Goal: Task Accomplishment & Management: Use online tool/utility

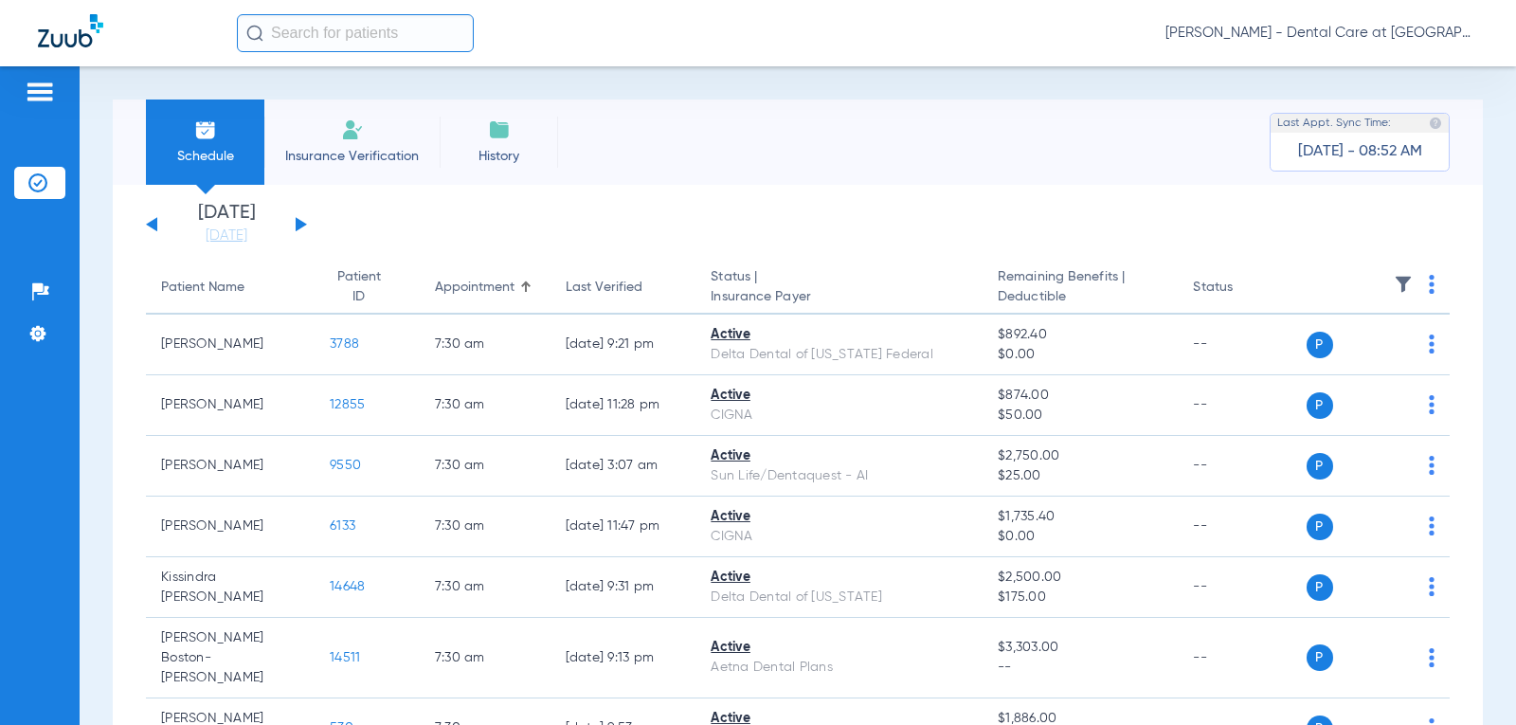
click at [337, 150] on span "Insurance Verification" at bounding box center [352, 156] width 147 height 19
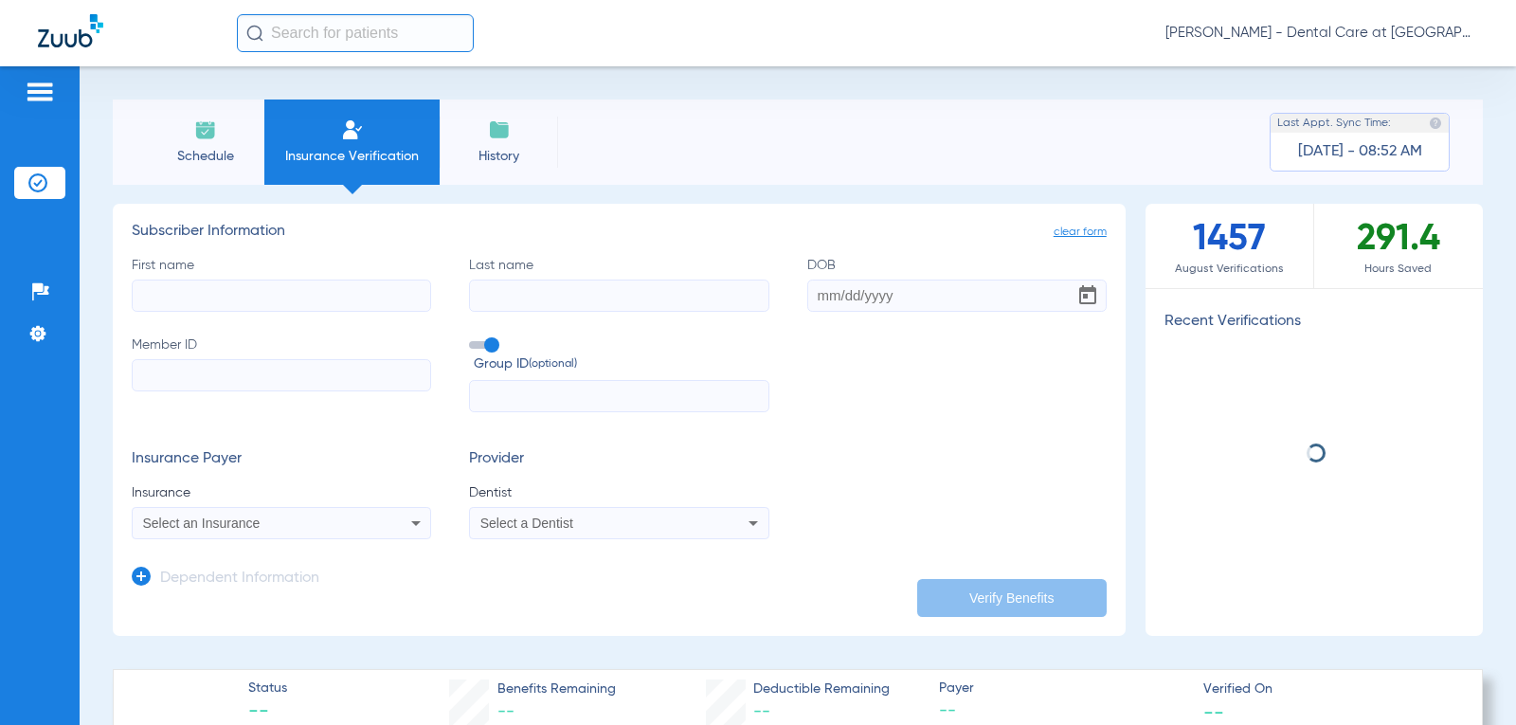
click at [341, 299] on input "First name" at bounding box center [281, 296] width 299 height 32
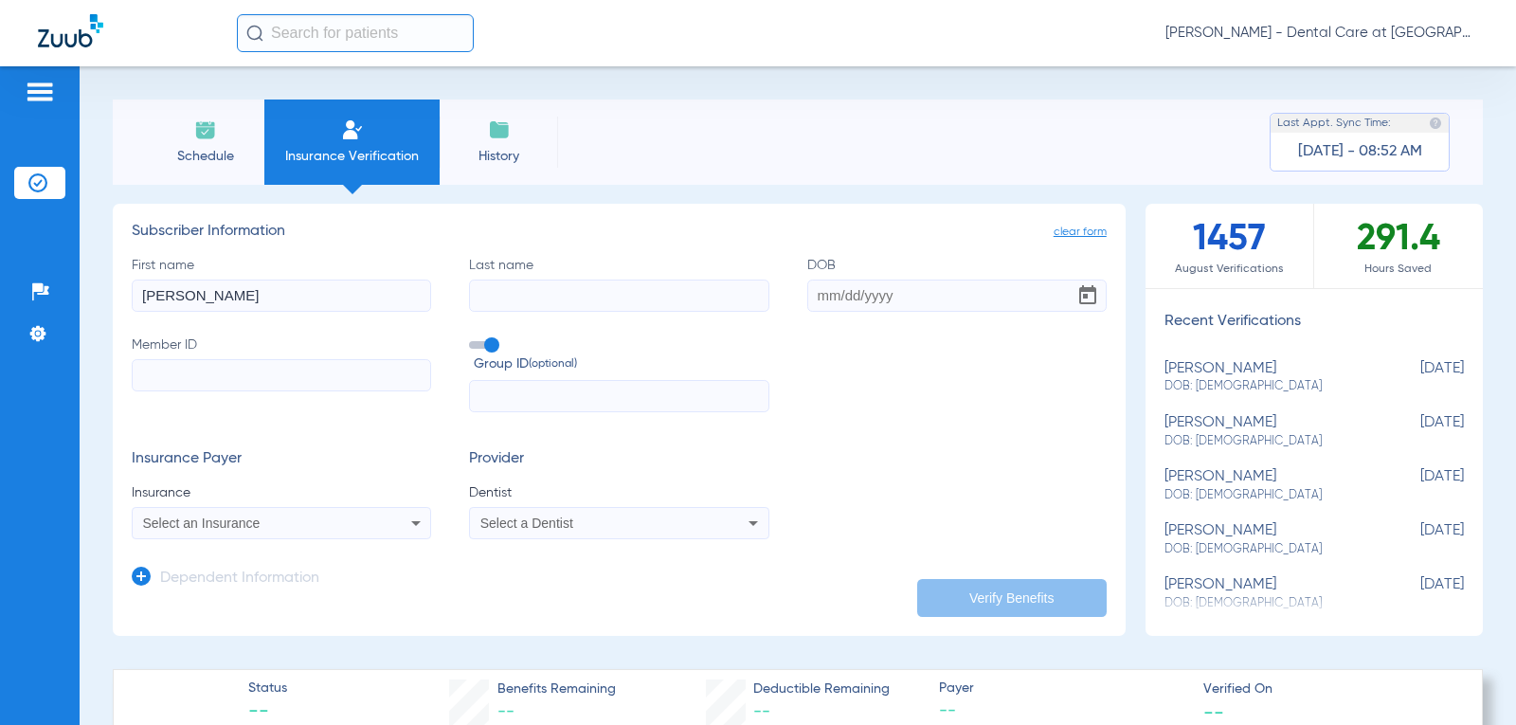
type input "[PERSON_NAME]"
click at [882, 285] on input "DOB" at bounding box center [956, 296] width 299 height 32
type input "[DATE]"
click at [267, 354] on label "Member ID" at bounding box center [281, 374] width 299 height 78
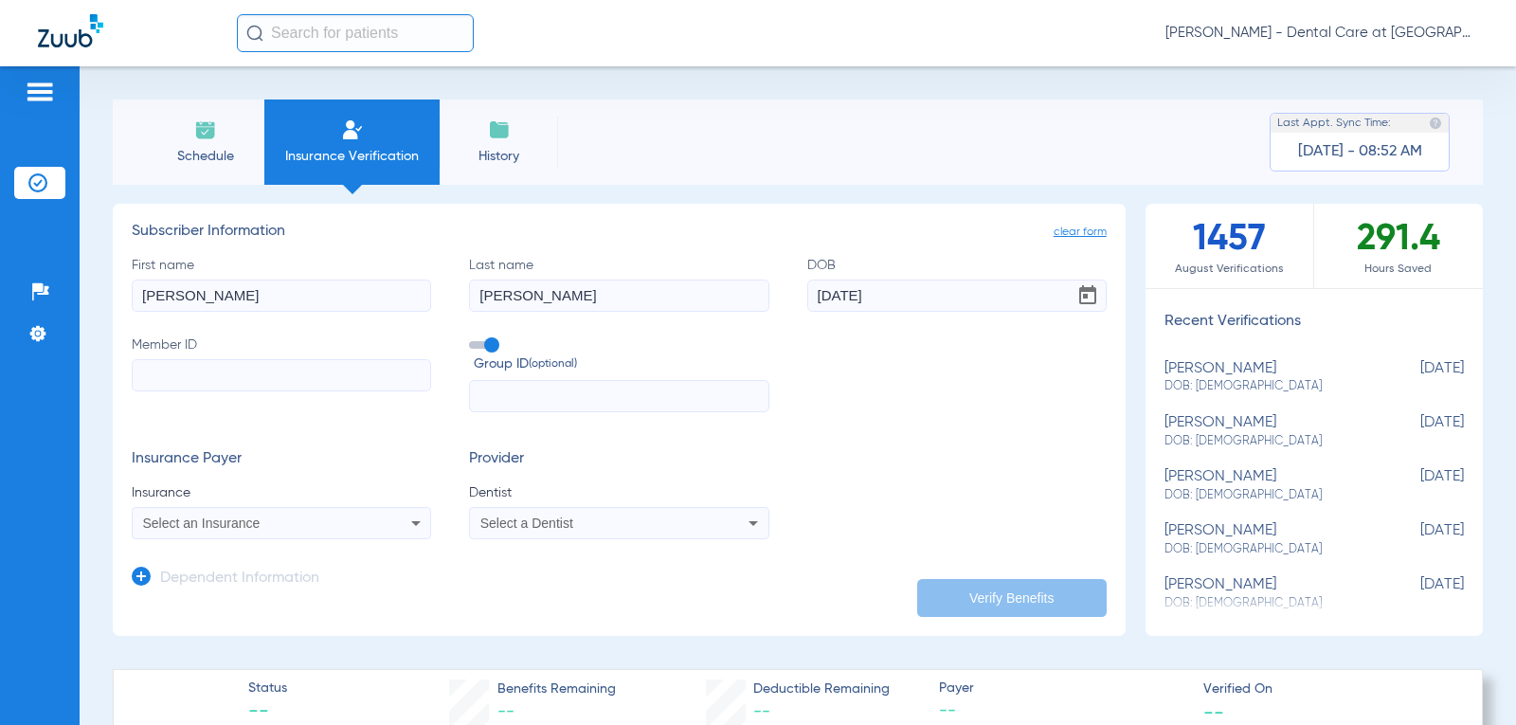
click at [267, 359] on input "Member ID" at bounding box center [281, 375] width 299 height 32
type input "G44875064"
click at [278, 521] on div "Select an Insurance" at bounding box center [254, 522] width 223 height 13
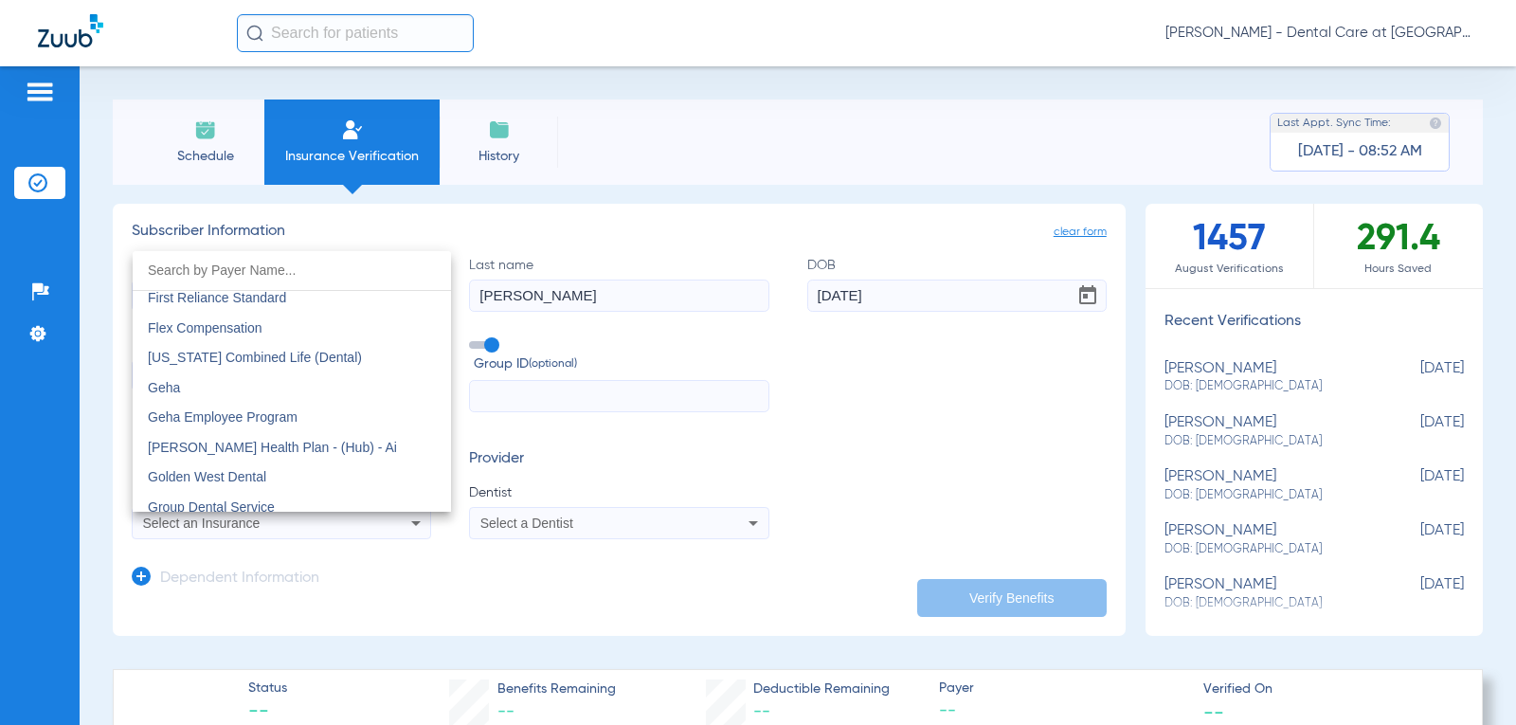
scroll to position [6064, 0]
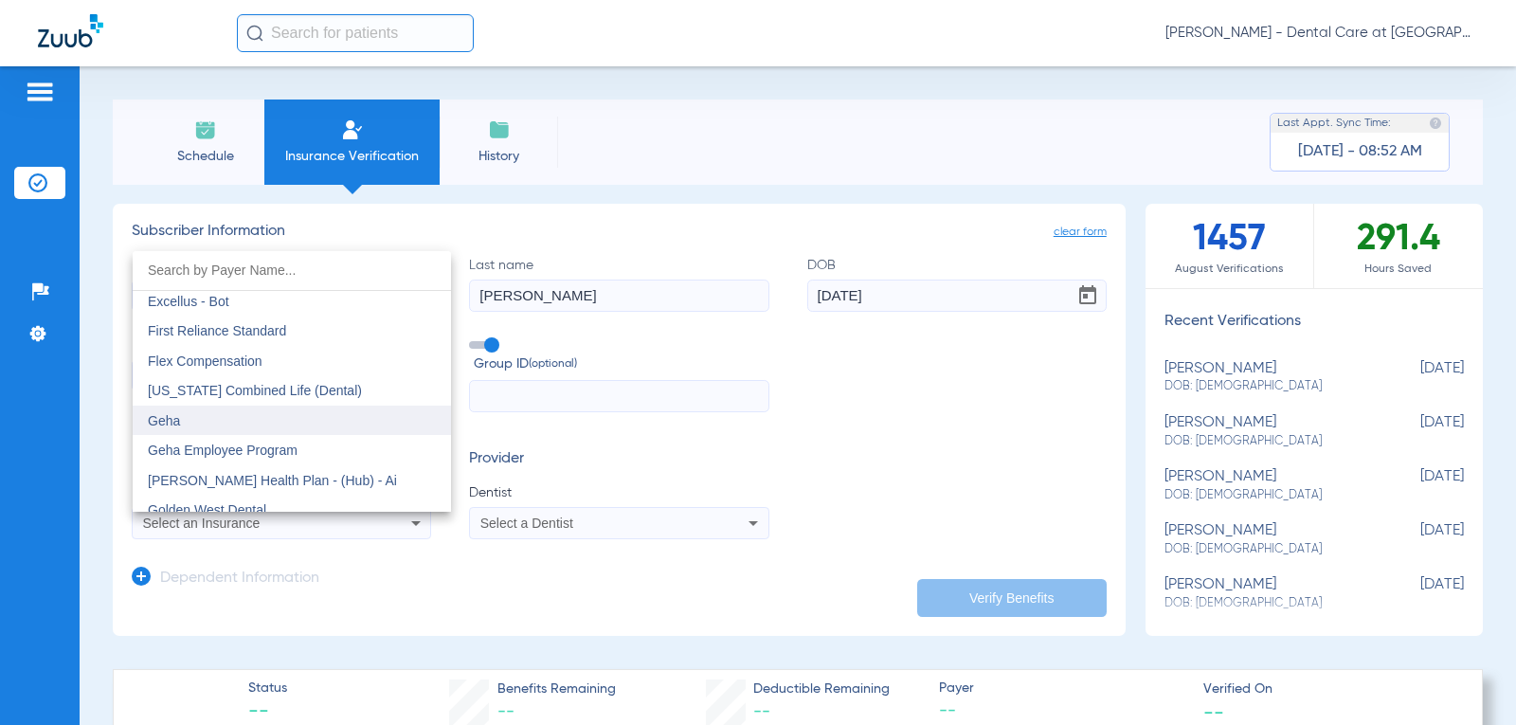
click at [305, 427] on mat-option "Geha" at bounding box center [292, 421] width 318 height 30
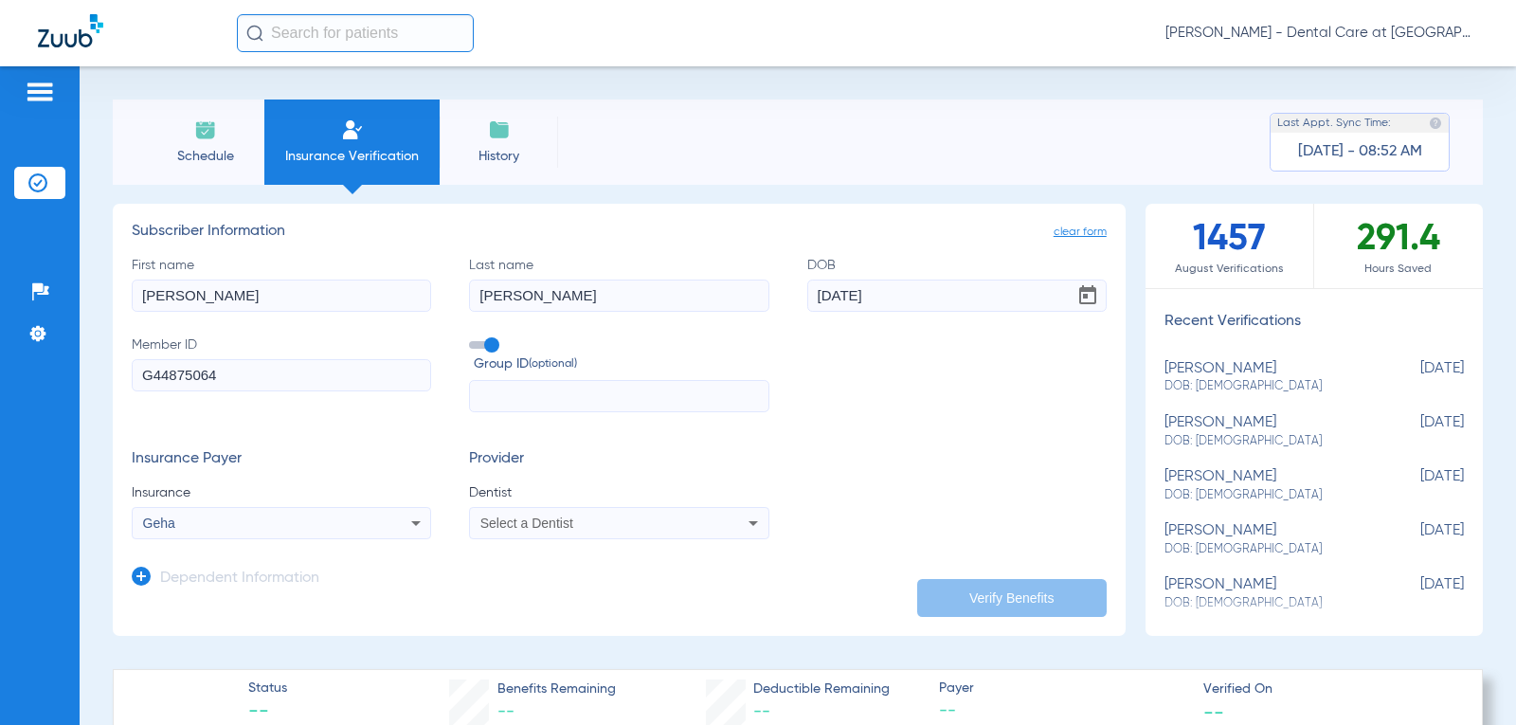
click at [643, 519] on div "Select a Dentist" at bounding box center [591, 522] width 223 height 13
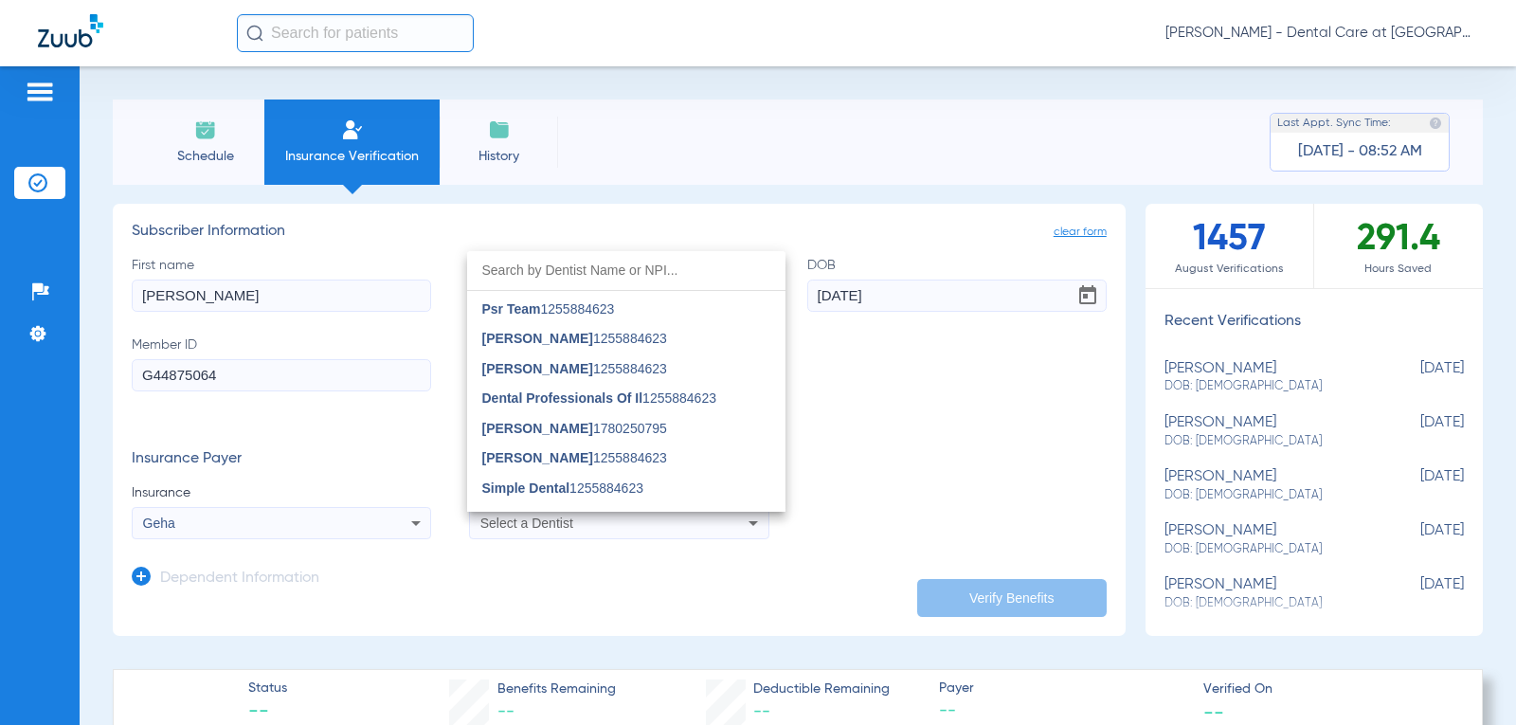
scroll to position [1063, 0]
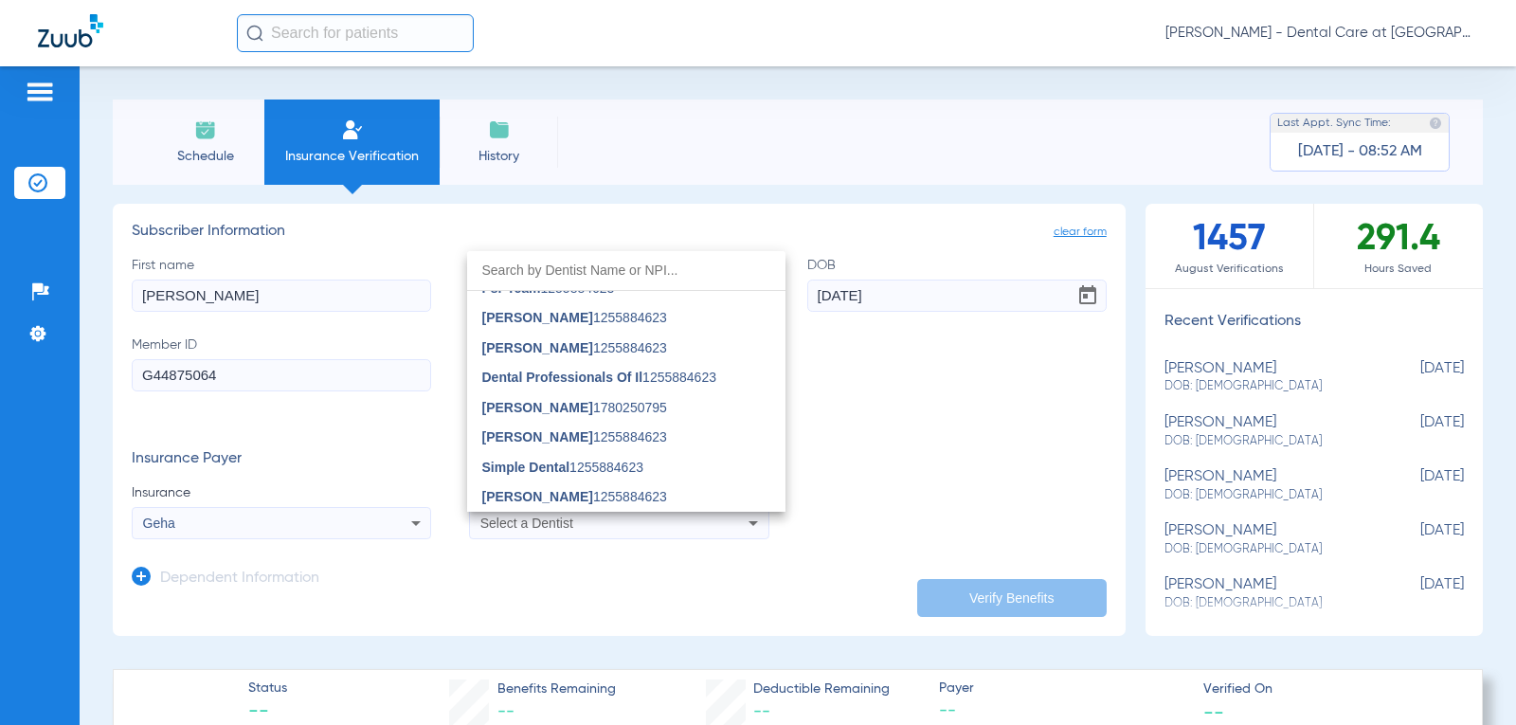
click at [549, 279] on input "dropdown search" at bounding box center [626, 270] width 318 height 39
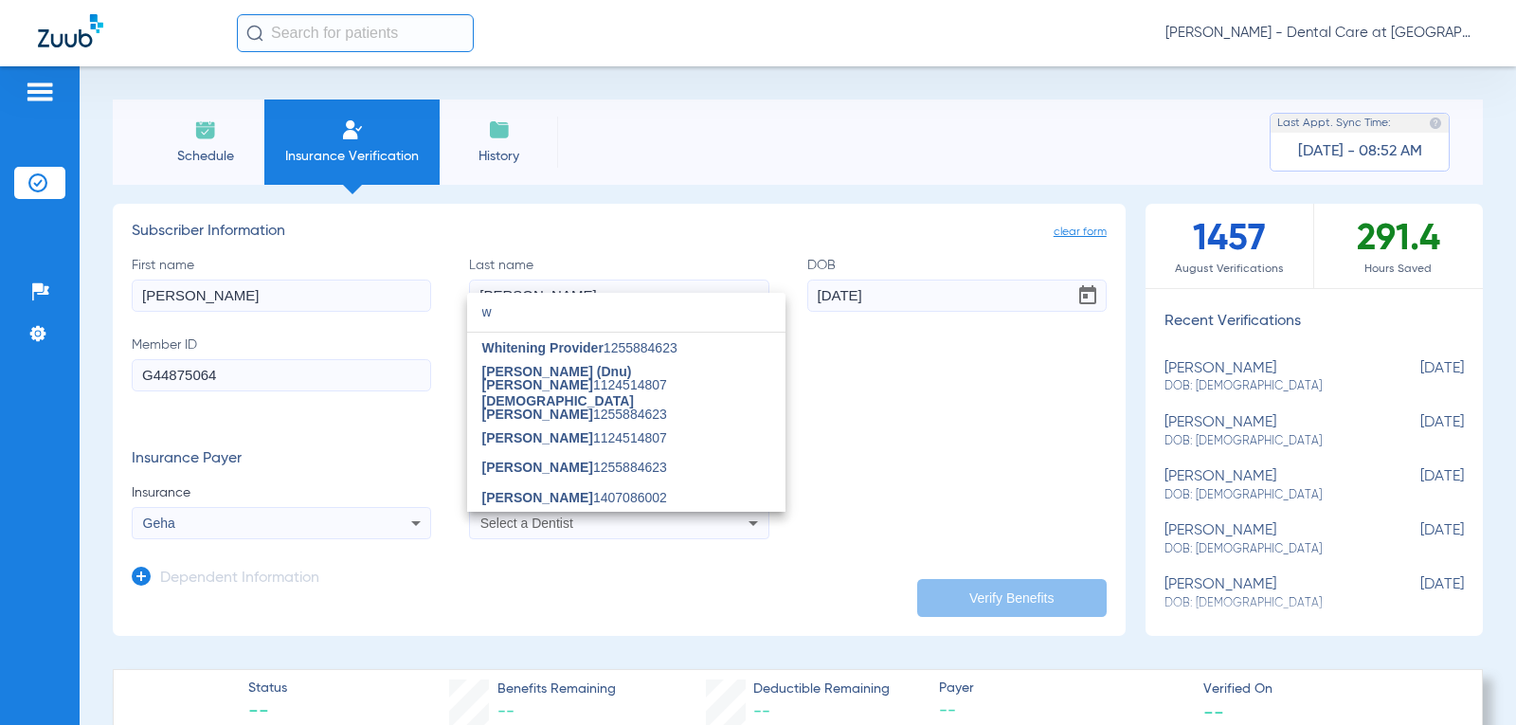
scroll to position [0, 0]
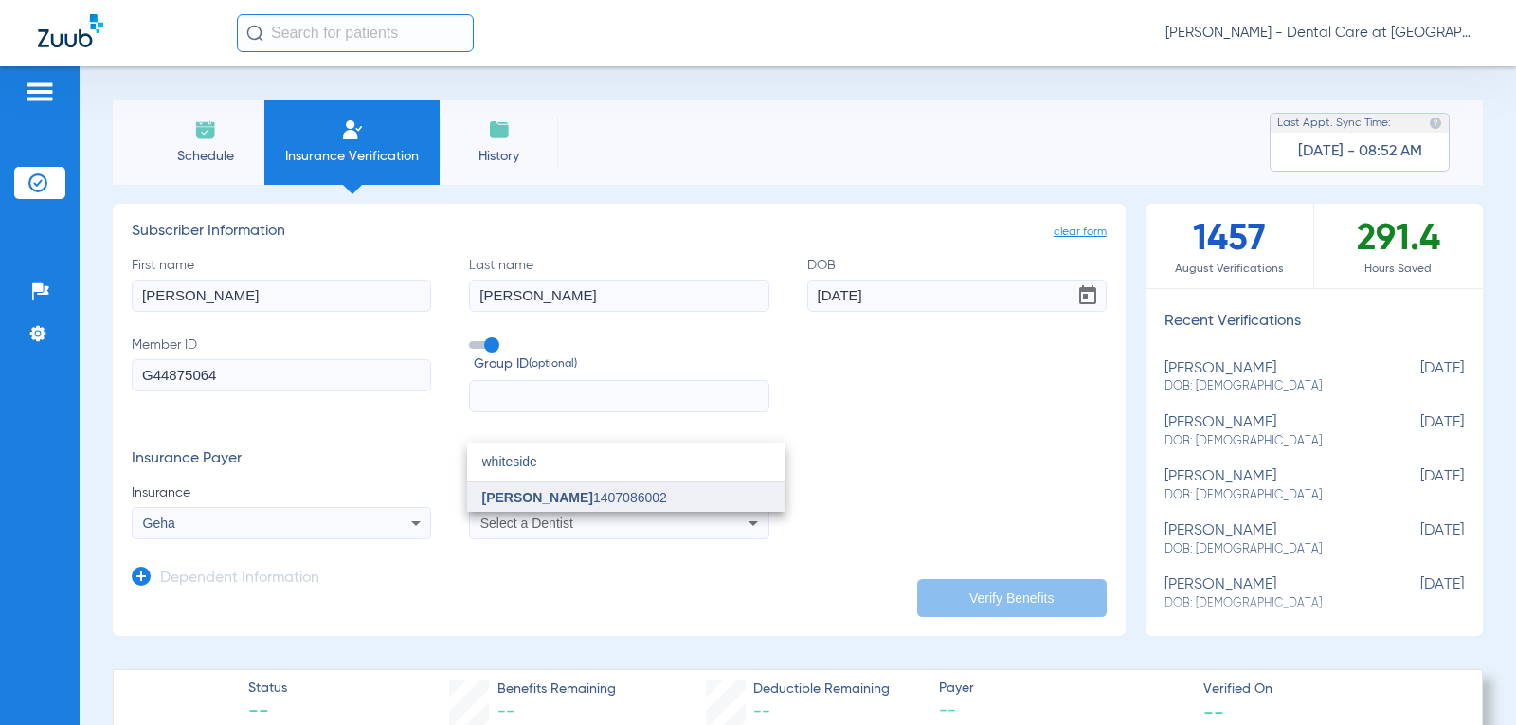
type input "whiteside"
click at [541, 502] on span "[PERSON_NAME]" at bounding box center [537, 497] width 111 height 15
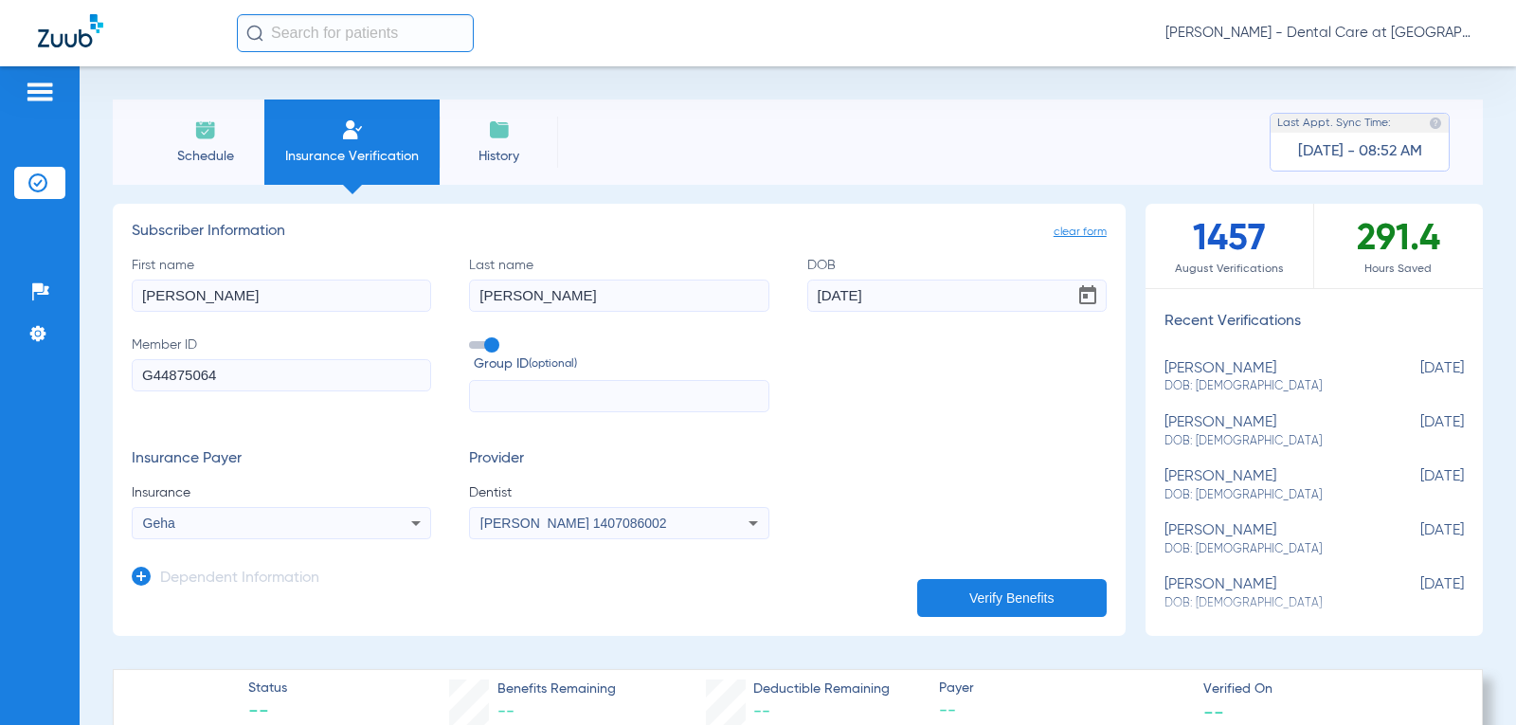
click at [906, 402] on div "First name [PERSON_NAME] name [PERSON_NAME] DOB [DEMOGRAPHIC_DATA] Member ID G4…" at bounding box center [619, 334] width 975 height 157
click at [1046, 600] on button "Verify Benefits" at bounding box center [1012, 598] width 190 height 38
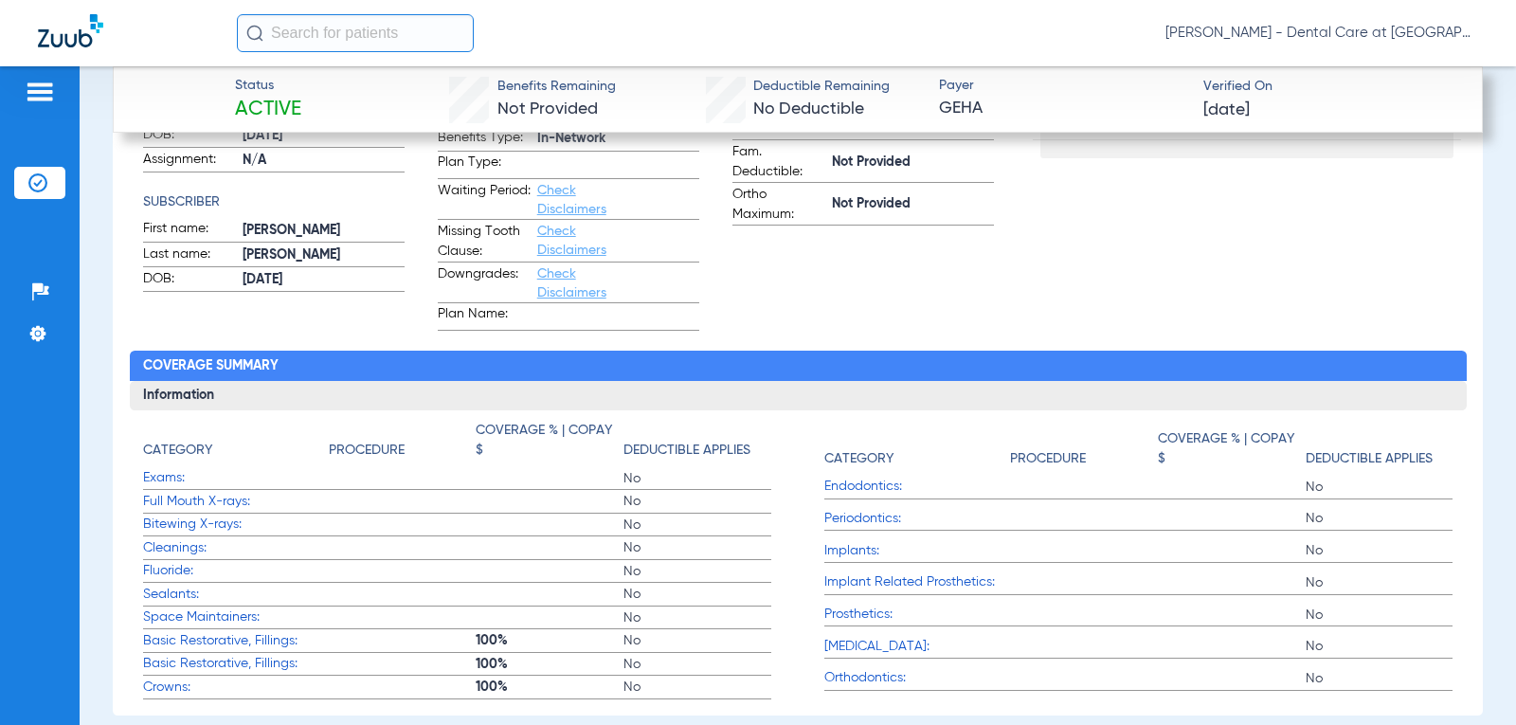
scroll to position [474, 0]
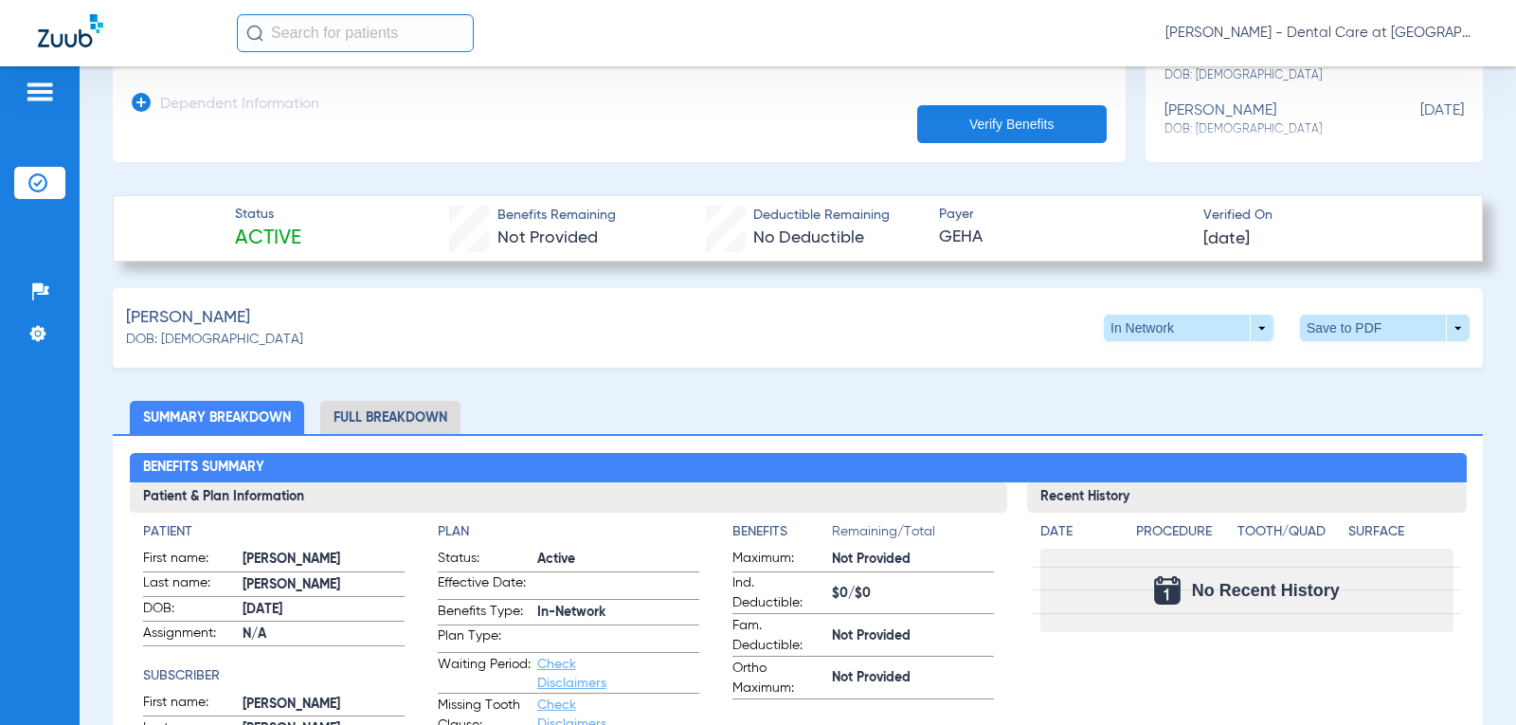
click at [402, 418] on li "Full Breakdown" at bounding box center [390, 417] width 140 height 33
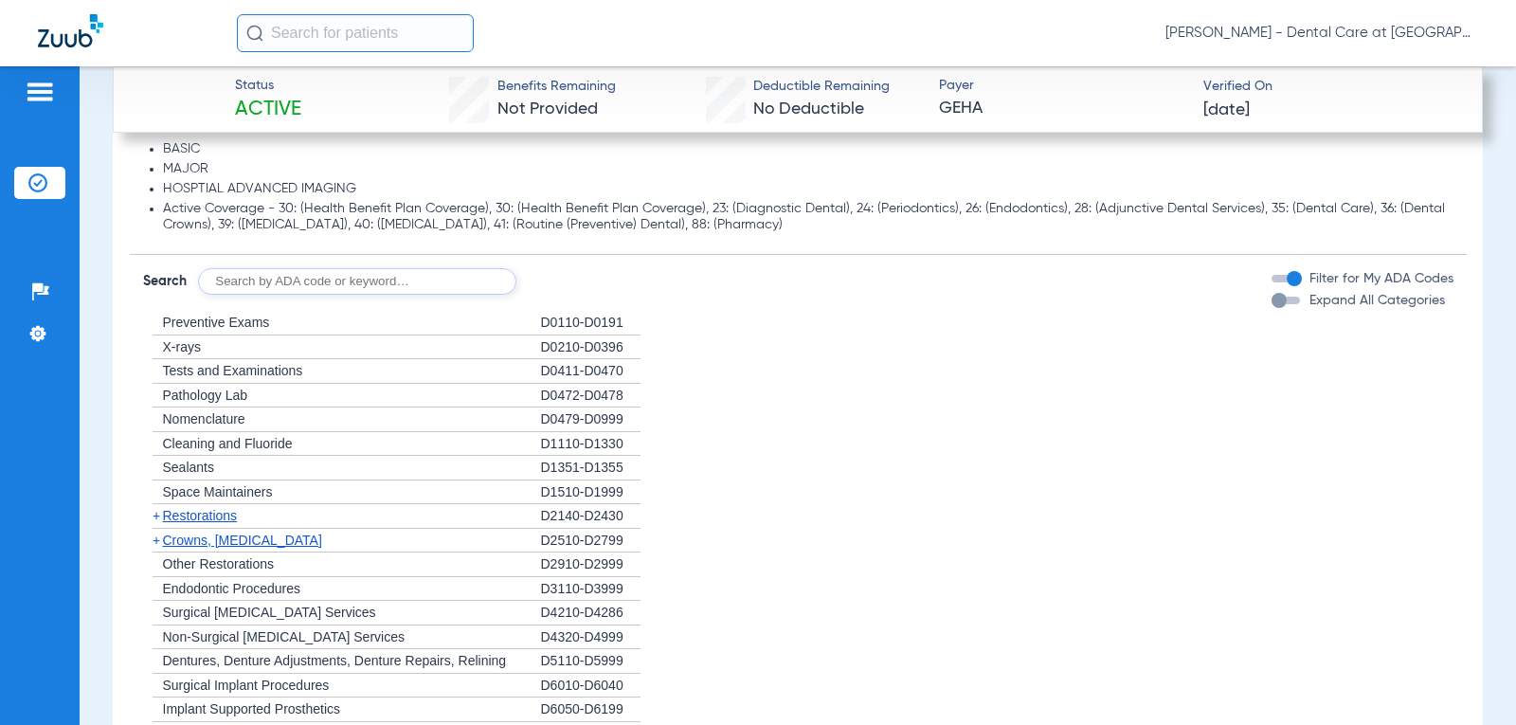
scroll to position [1800, 0]
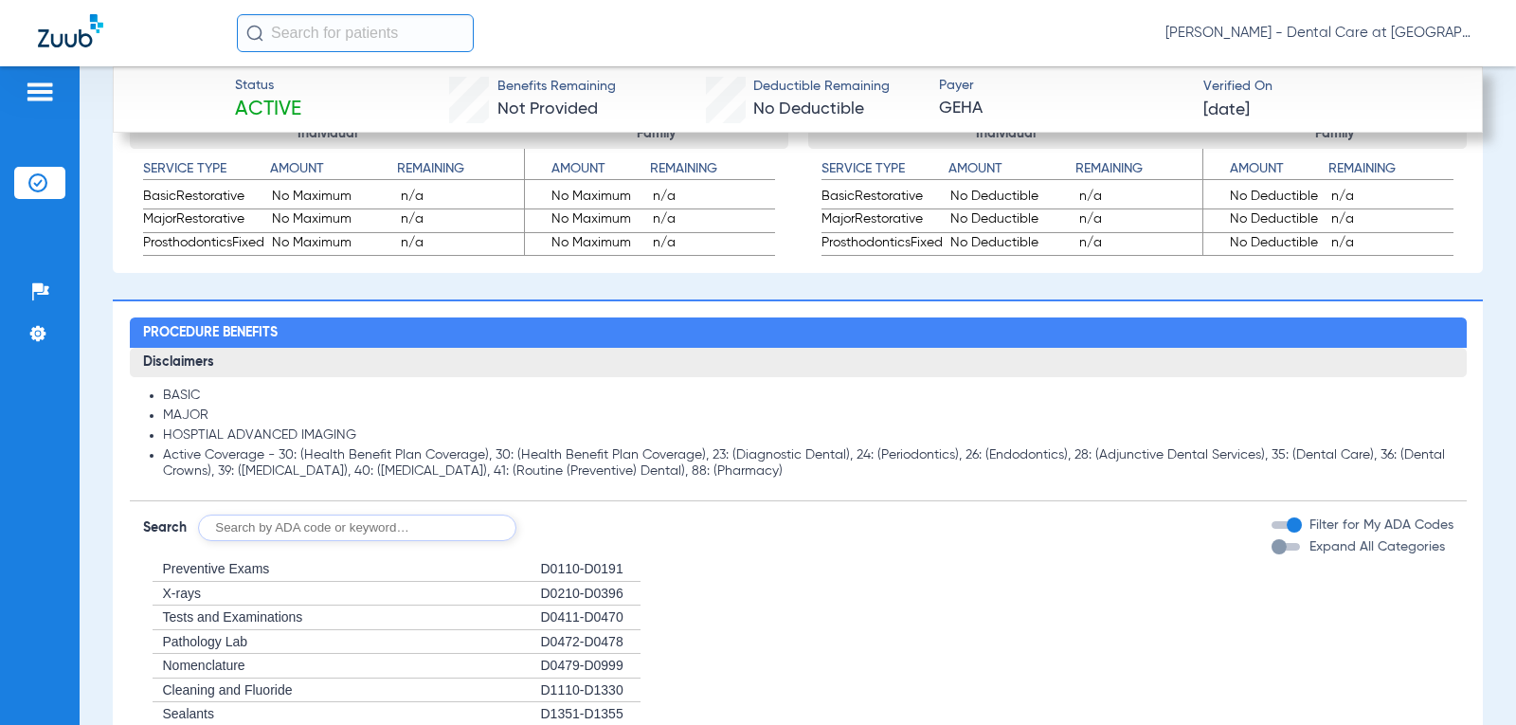
click at [1278, 545] on div "button" at bounding box center [1286, 547] width 28 height 8
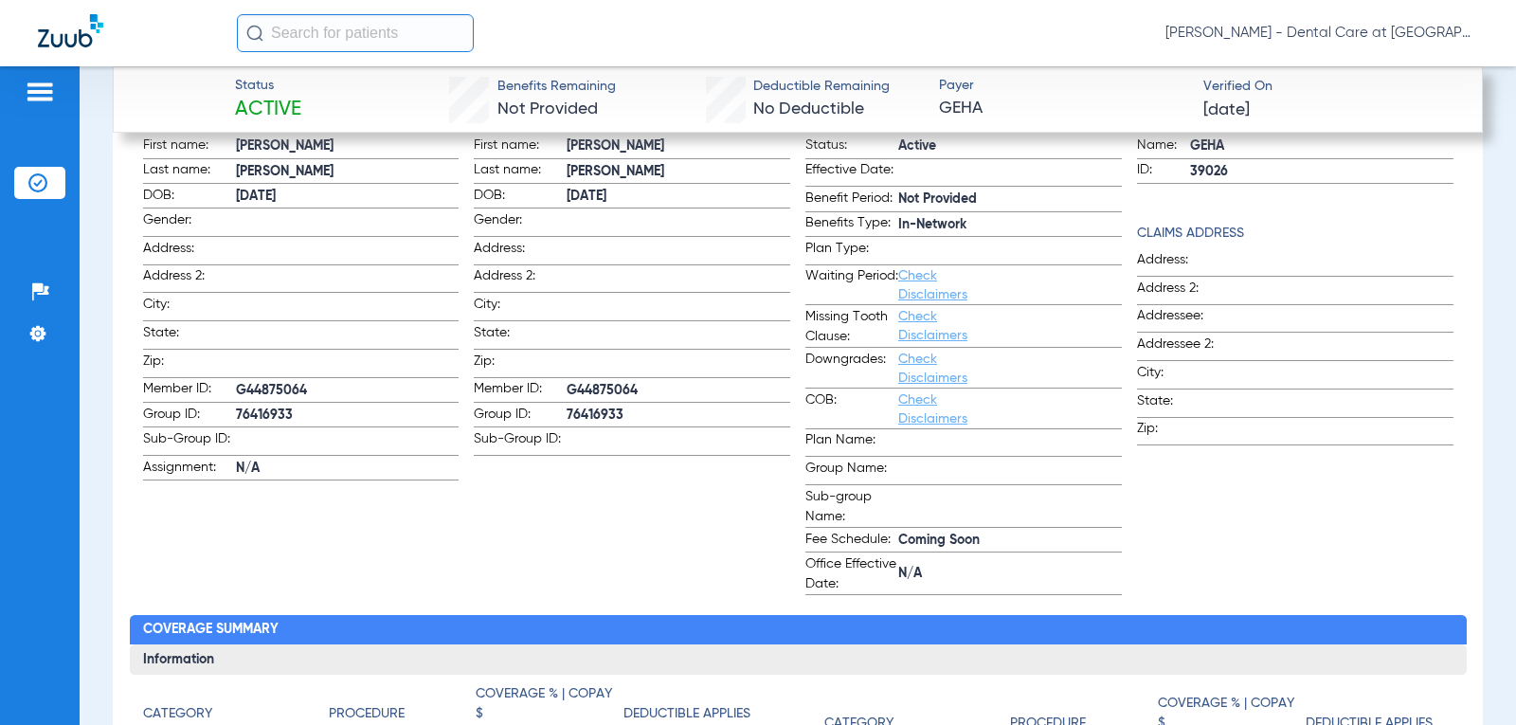
scroll to position [853, 0]
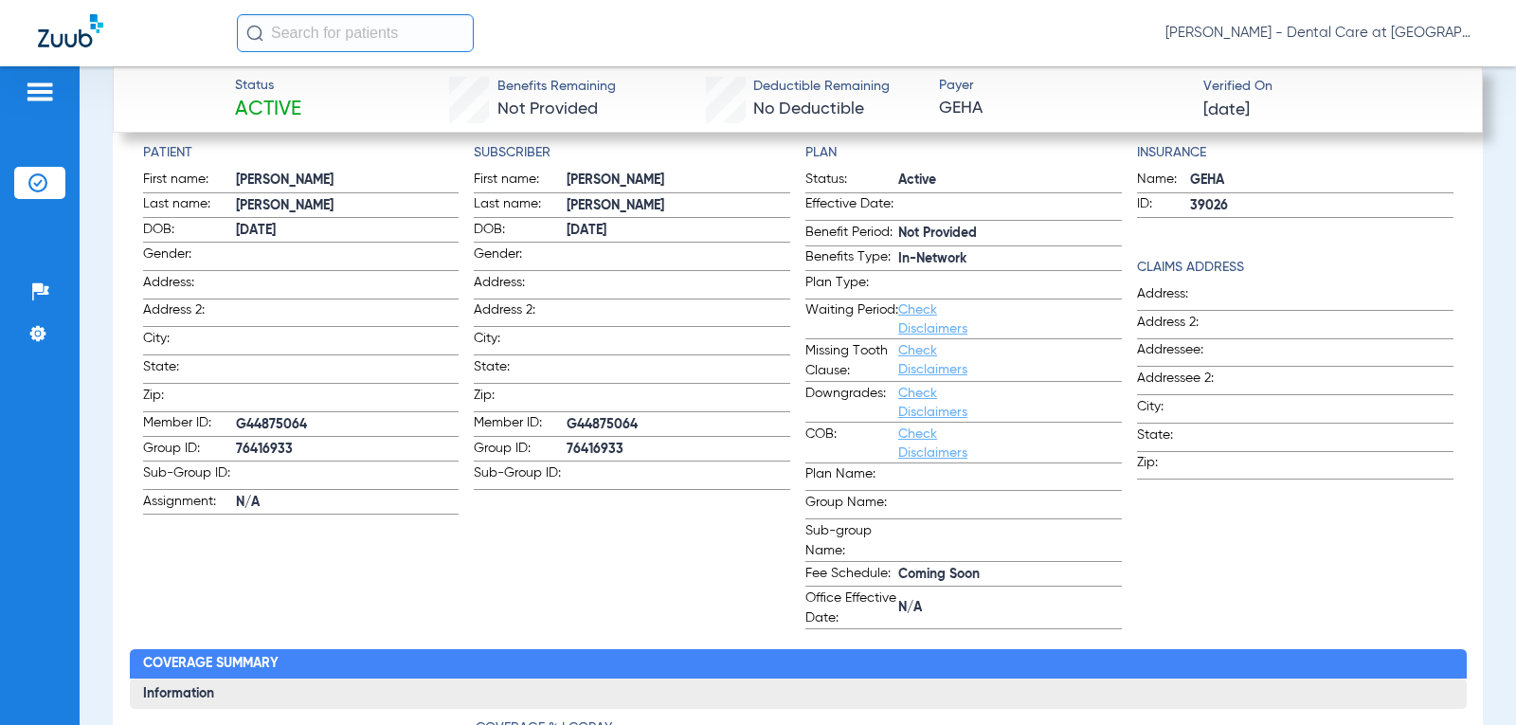
click at [912, 354] on link "Check Disclaimers" at bounding box center [932, 360] width 69 height 32
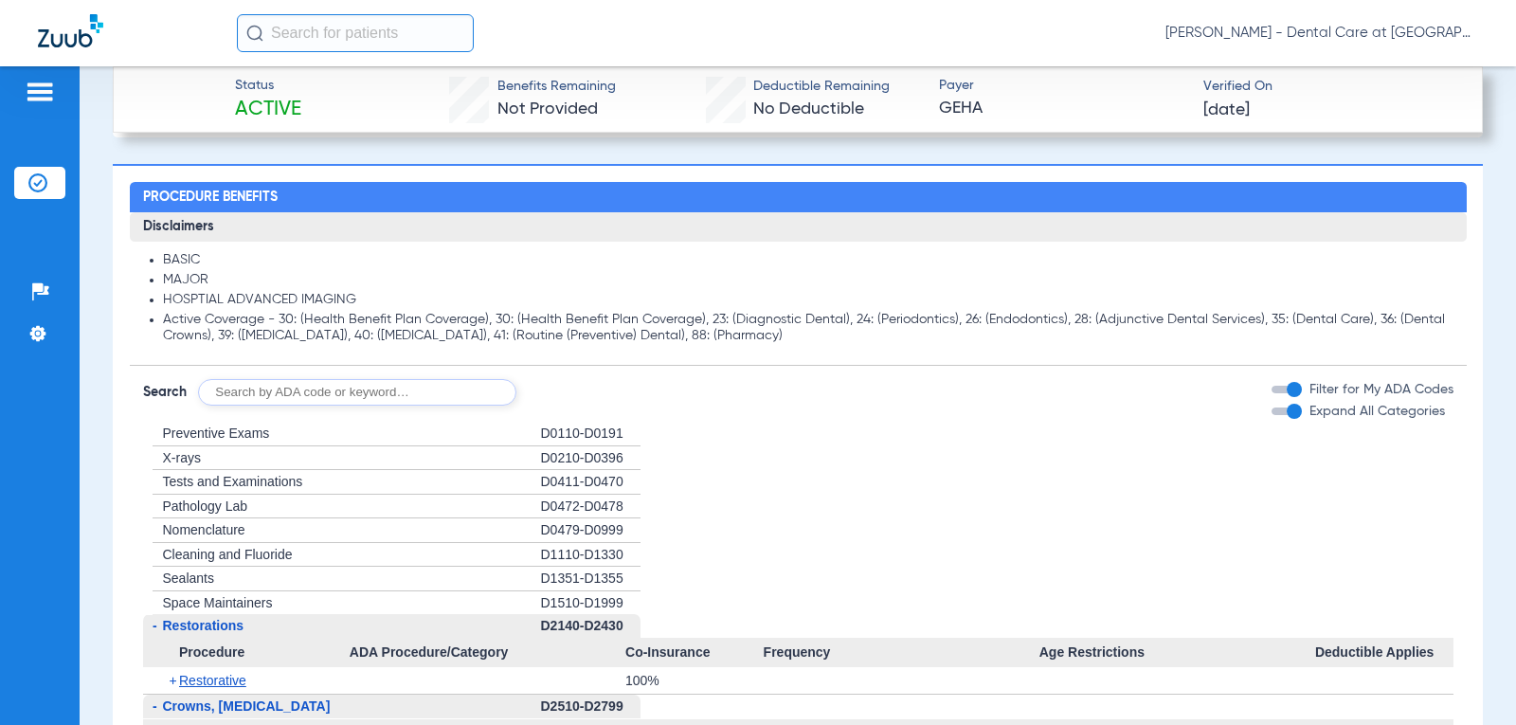
scroll to position [1955, 0]
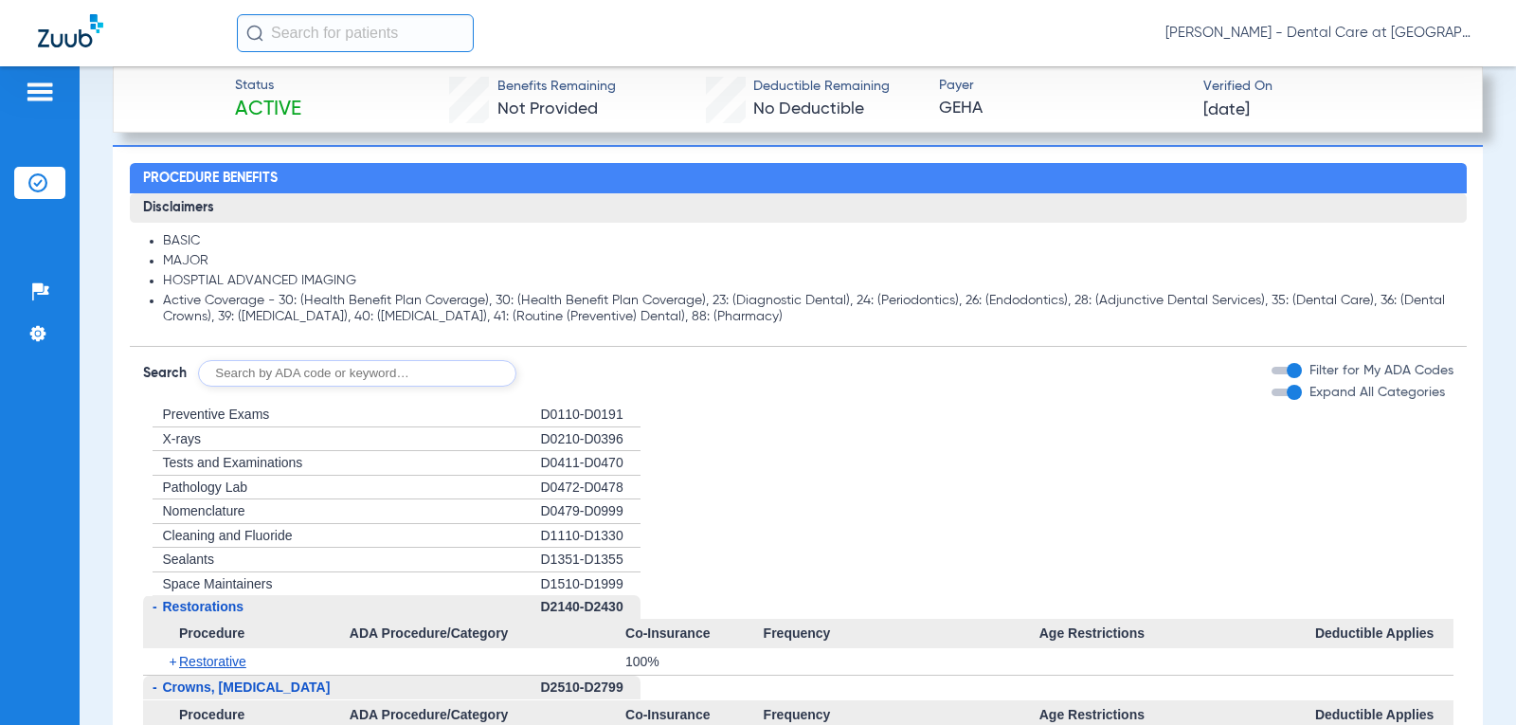
click at [827, 302] on li "Active Coverage - 30: (Health Benefit Plan Coverage), 30: (Health Benefit Plan …" at bounding box center [808, 309] width 1291 height 33
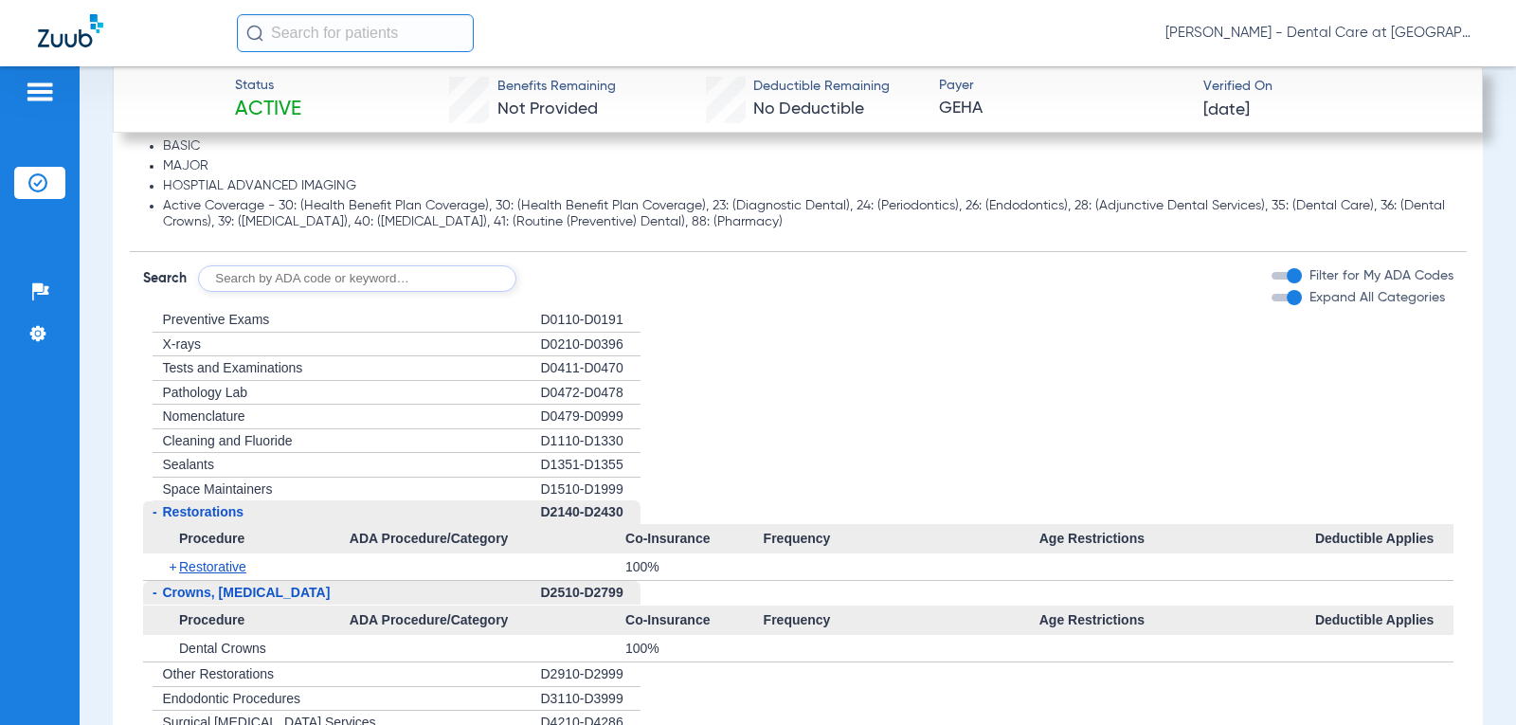
click at [226, 327] on div "+ Preventive Exams" at bounding box center [342, 320] width 398 height 25
click at [225, 313] on span "Preventive Exams" at bounding box center [216, 319] width 107 height 15
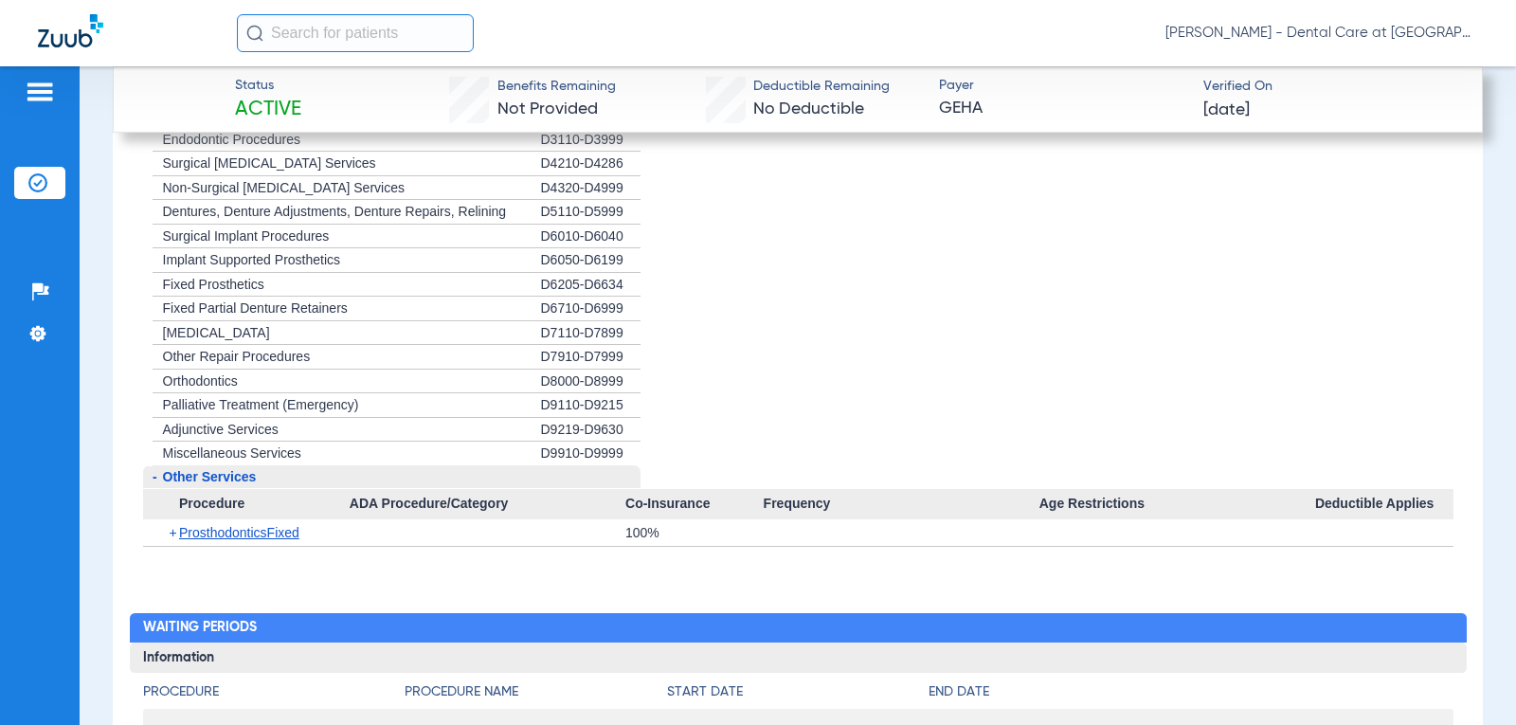
scroll to position [2618, 0]
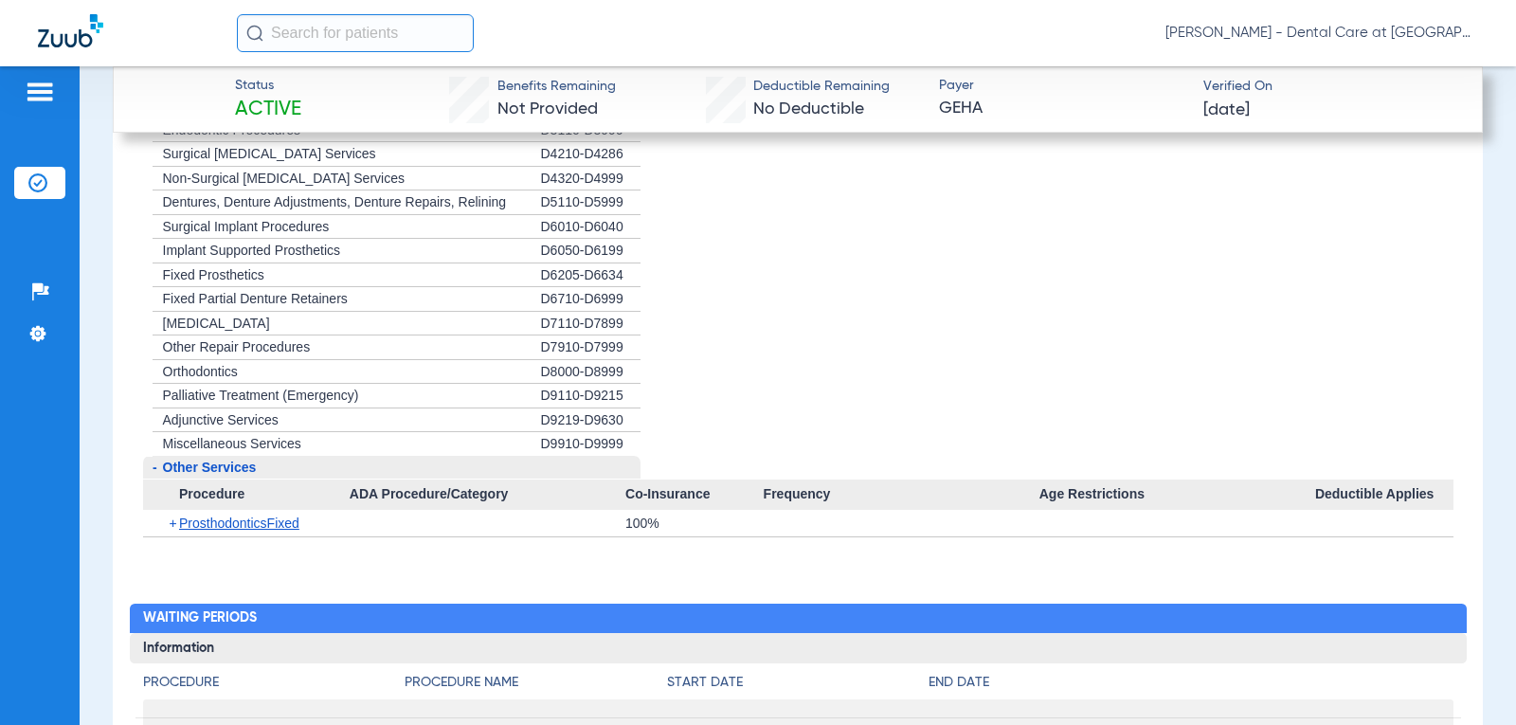
click at [213, 450] on div "+ Miscellaneous Services" at bounding box center [342, 444] width 398 height 24
click at [208, 466] on span "Other Services" at bounding box center [210, 467] width 94 height 15
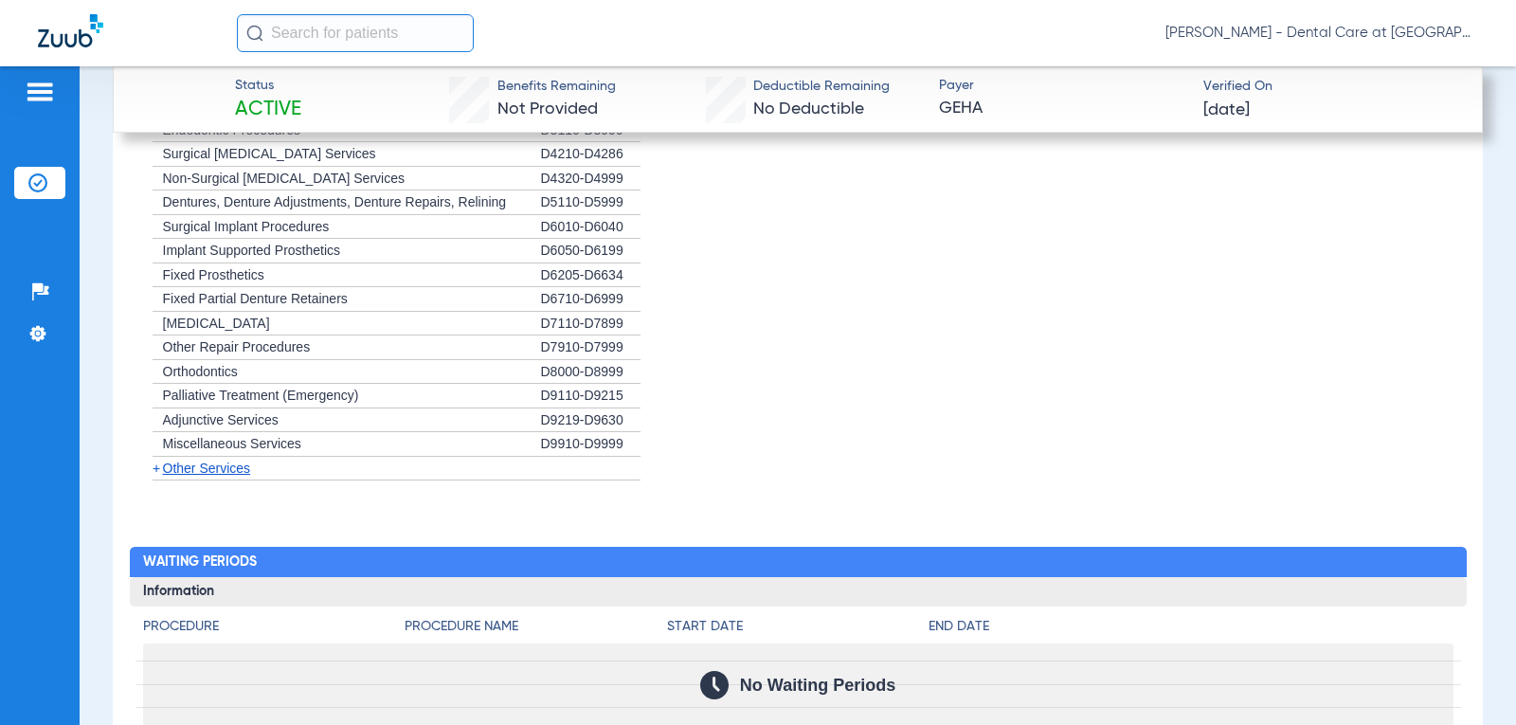
click at [208, 466] on span "Other Services" at bounding box center [207, 468] width 88 height 15
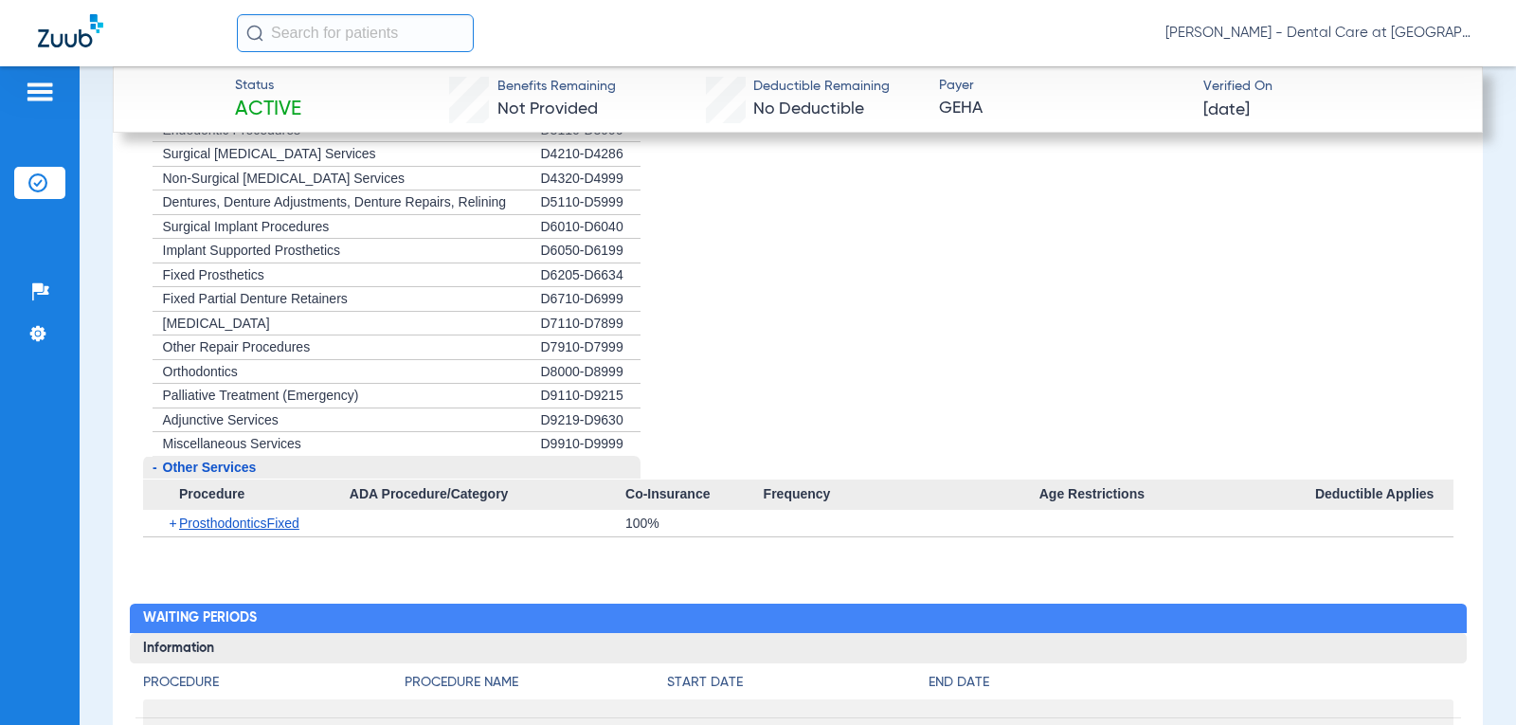
click at [208, 426] on div "+ Adjunctive Services" at bounding box center [342, 420] width 398 height 25
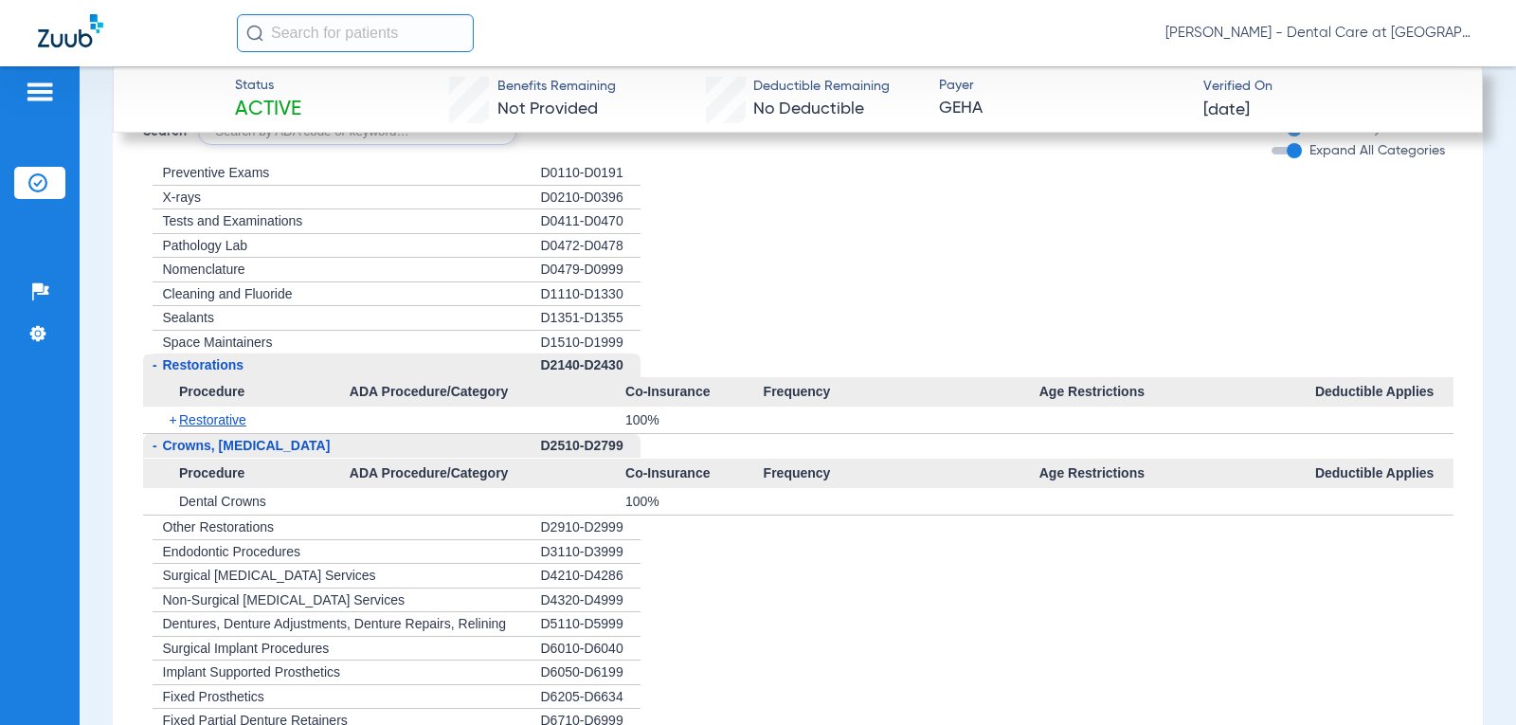
scroll to position [2144, 0]
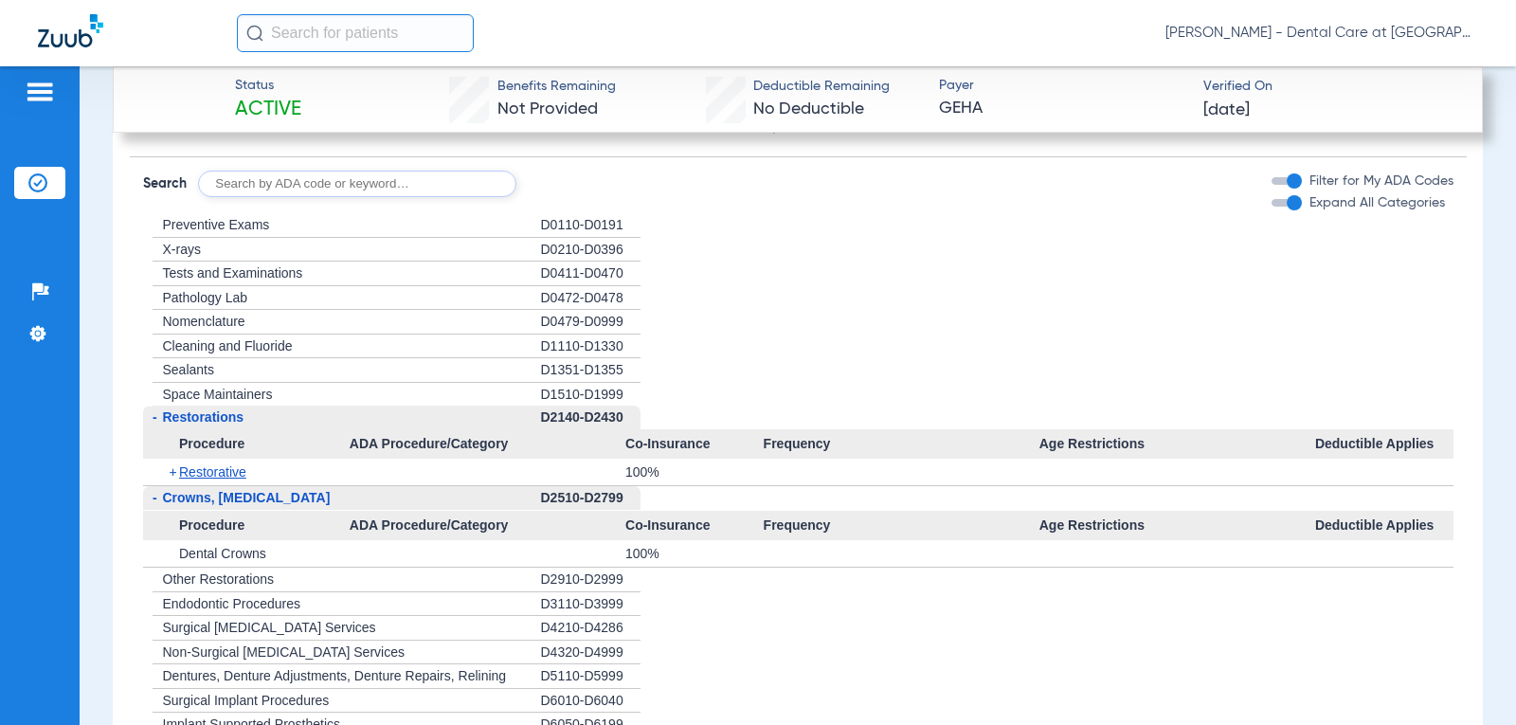
click at [190, 217] on span "Preventive Exams" at bounding box center [216, 224] width 107 height 15
click at [274, 178] on input "text" at bounding box center [357, 184] width 318 height 27
type input "D1110"
click at [605, 202] on div "Disclaimers BASIC MAJOR HOSPTIAL ADVANCED IMAGING Active Coverage - 30: (Health…" at bounding box center [798, 514] width 1337 height 1020
click at [604, 182] on button "Search" at bounding box center [587, 184] width 75 height 27
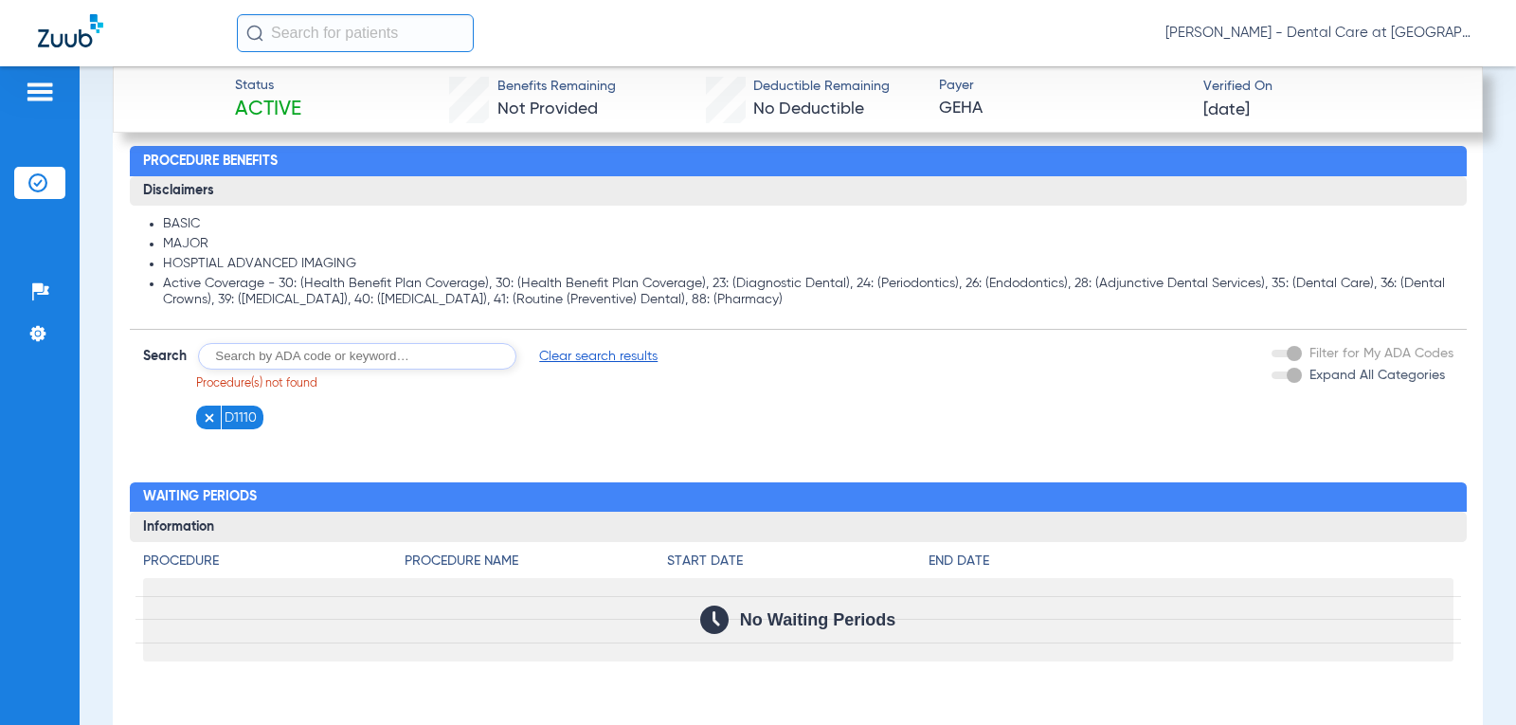
scroll to position [1955, 0]
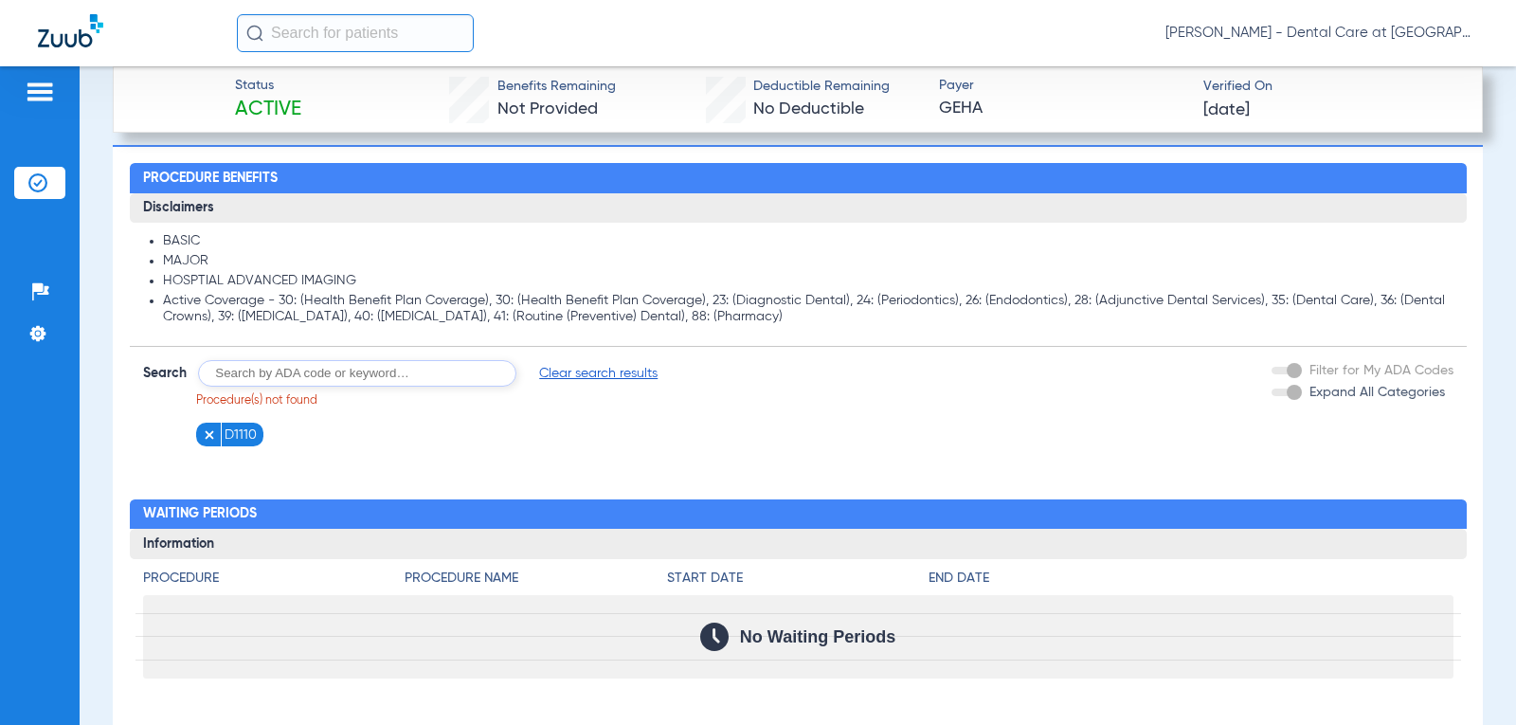
click at [605, 372] on span "Clear search results" at bounding box center [598, 373] width 118 height 19
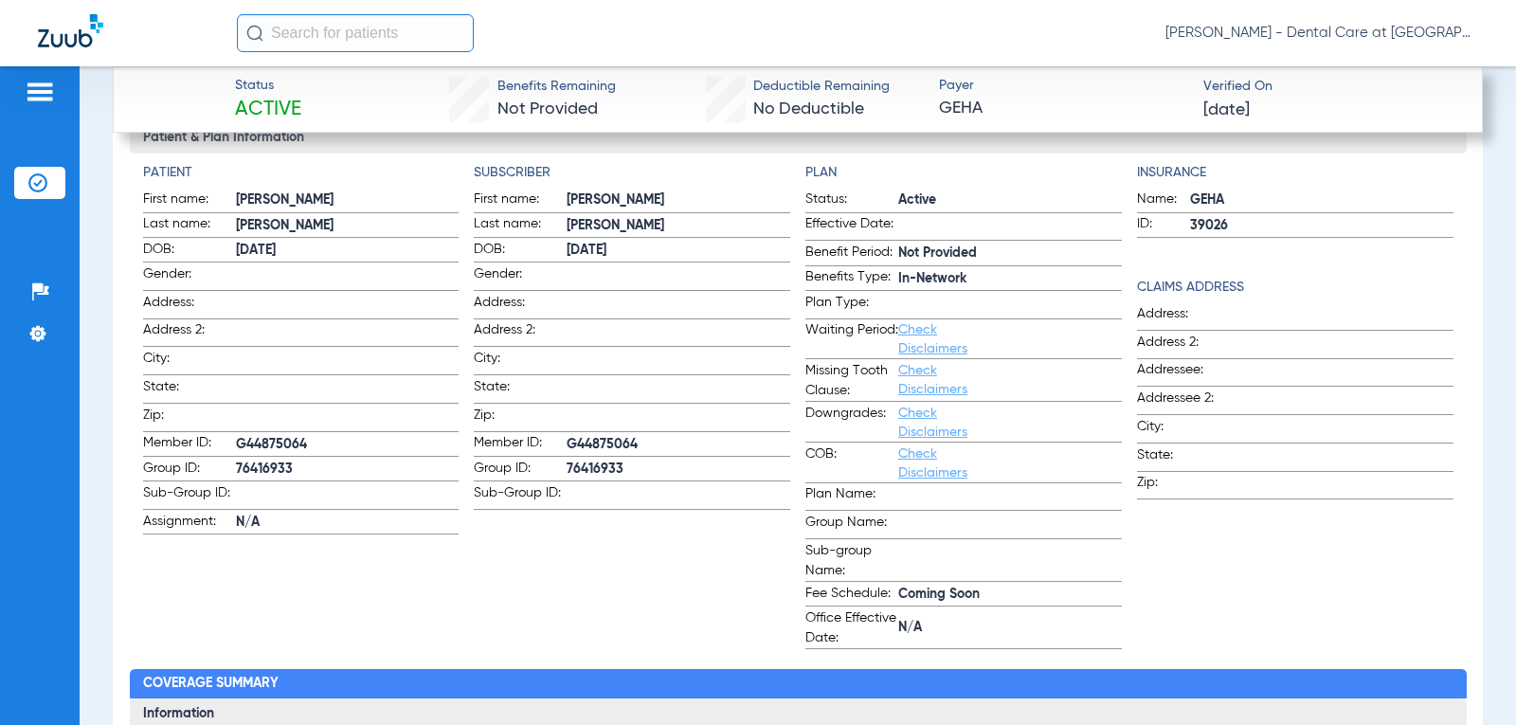
scroll to position [723, 0]
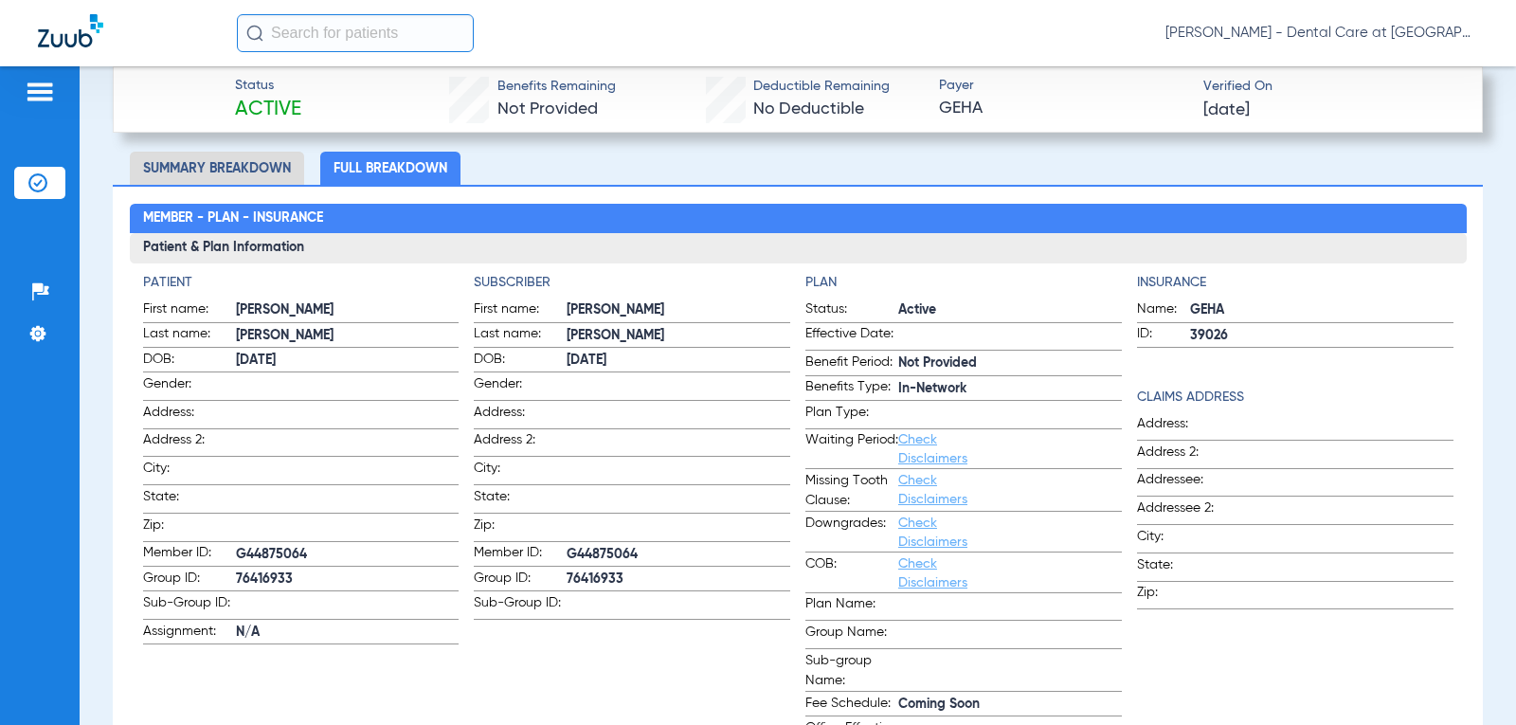
click at [267, 165] on li "Summary Breakdown" at bounding box center [217, 168] width 174 height 33
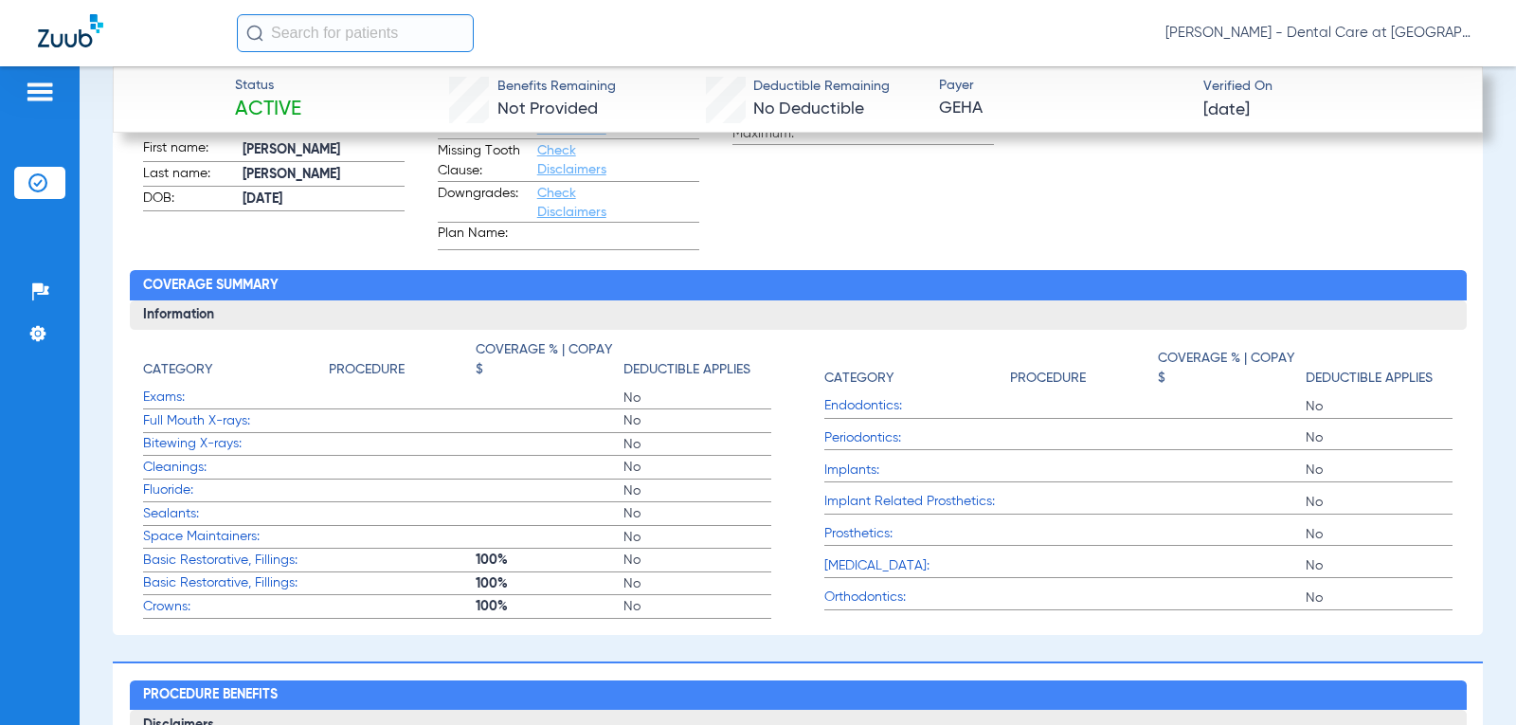
scroll to position [1102, 0]
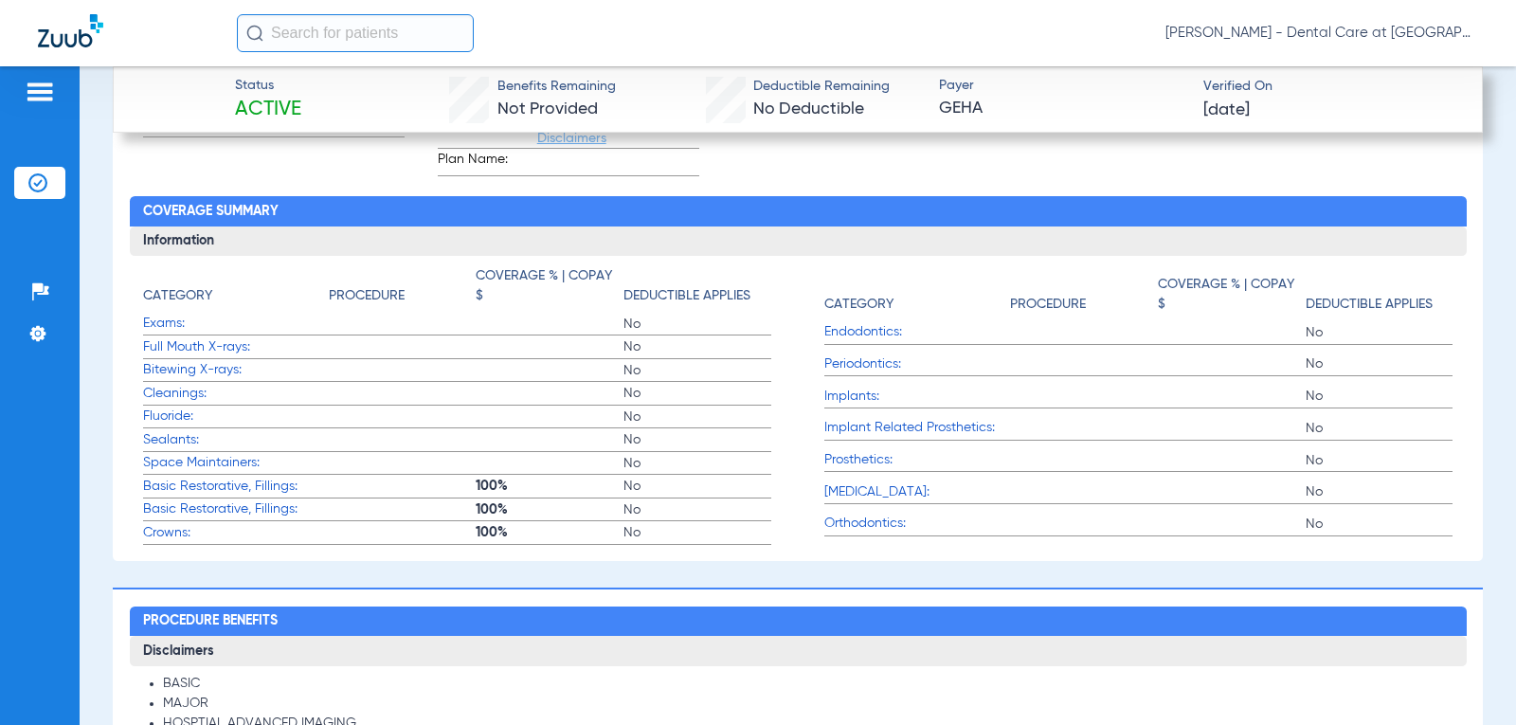
click at [462, 490] on label "Basic Restorative, Fillings: 100% No" at bounding box center [457, 487] width 629 height 24
click at [458, 514] on label "Basic Restorative, Fillings: 100% No" at bounding box center [457, 510] width 629 height 24
click at [456, 533] on label "Crowns: 100% No" at bounding box center [457, 533] width 629 height 24
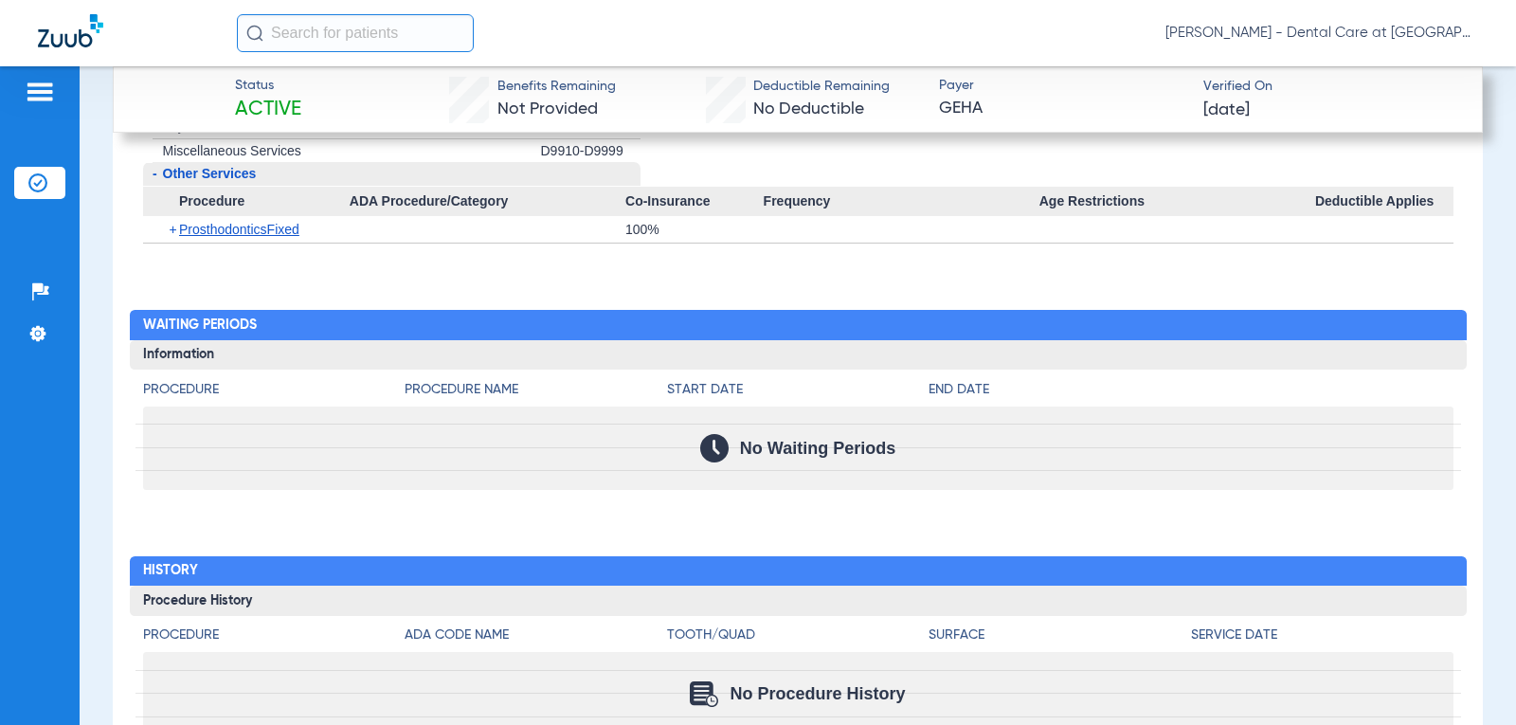
scroll to position [2691, 0]
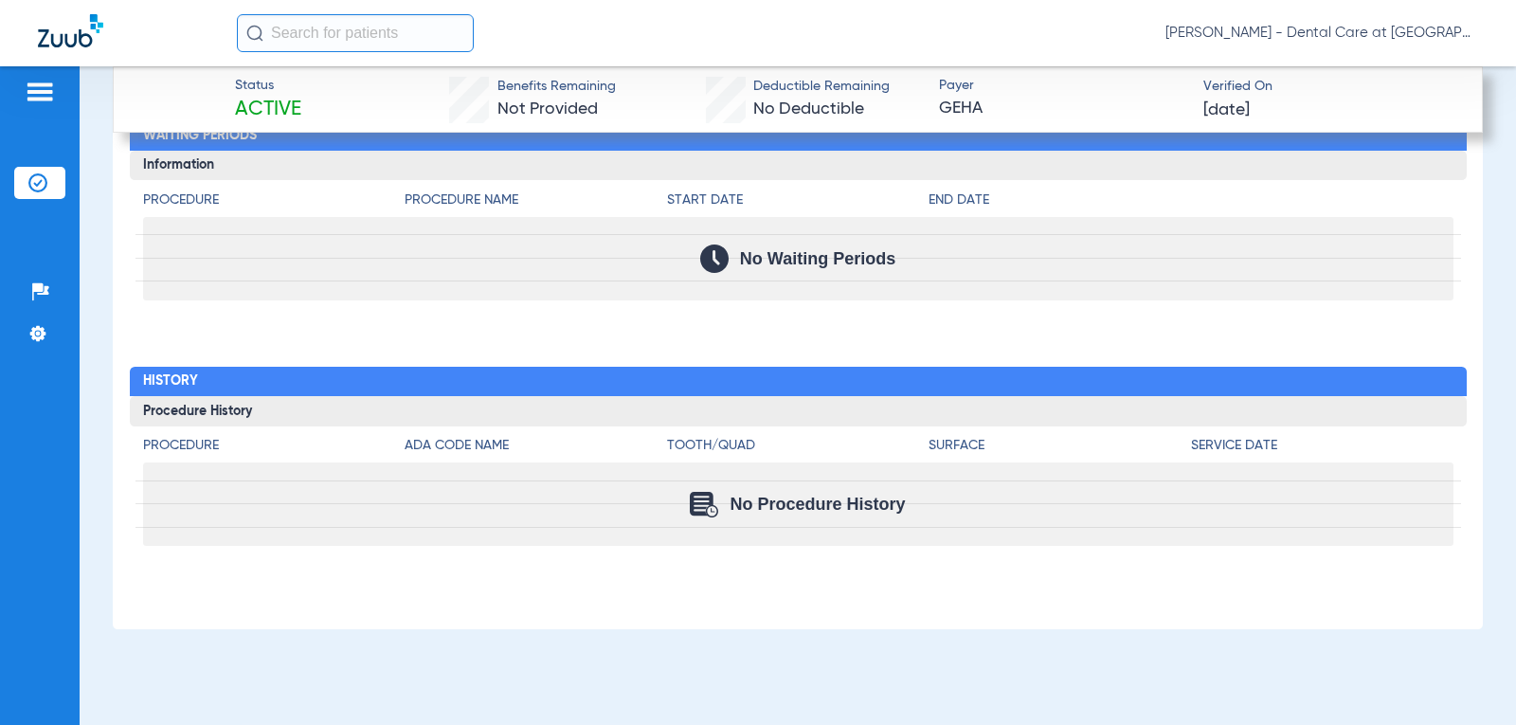
click at [693, 497] on img at bounding box center [704, 504] width 28 height 25
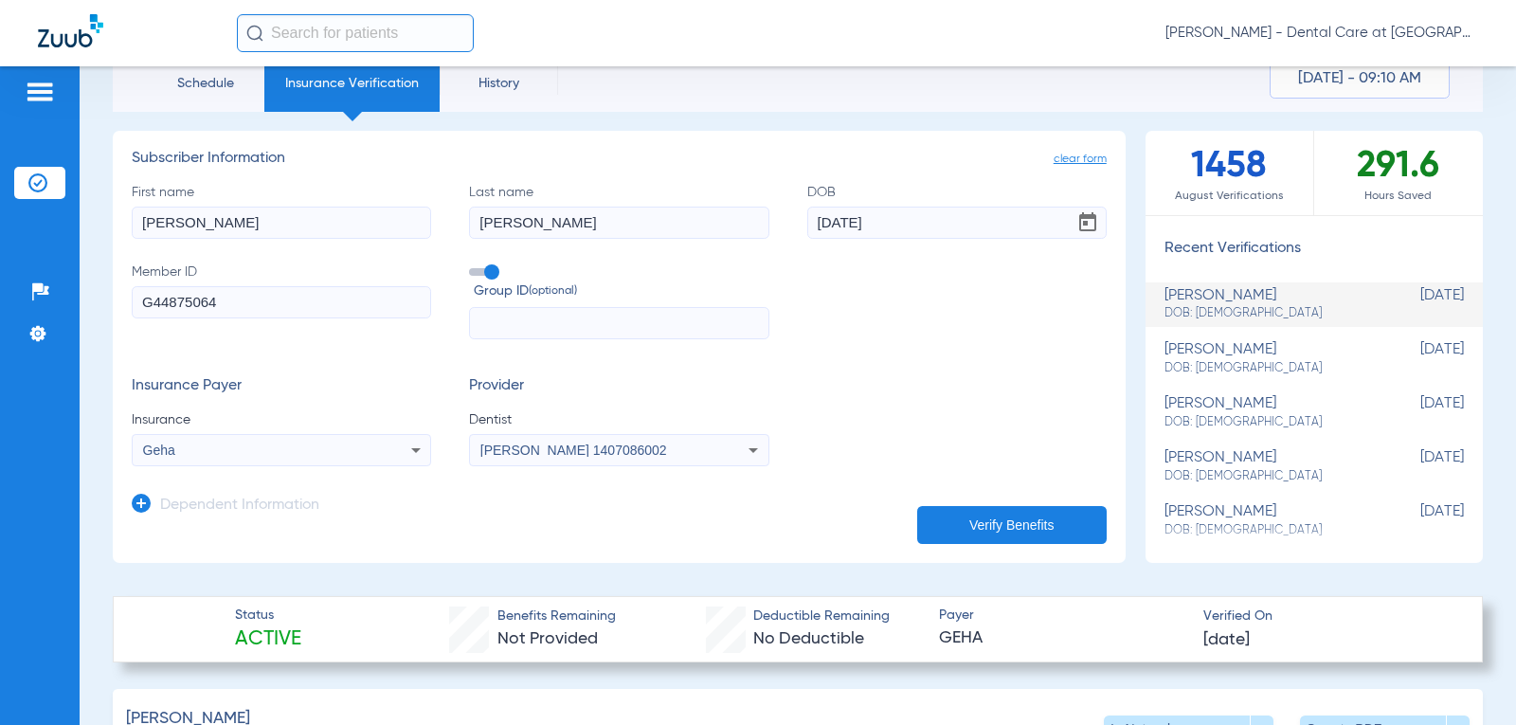
scroll to position [38, 0]
